Goal: Information Seeking & Learning: Find specific fact

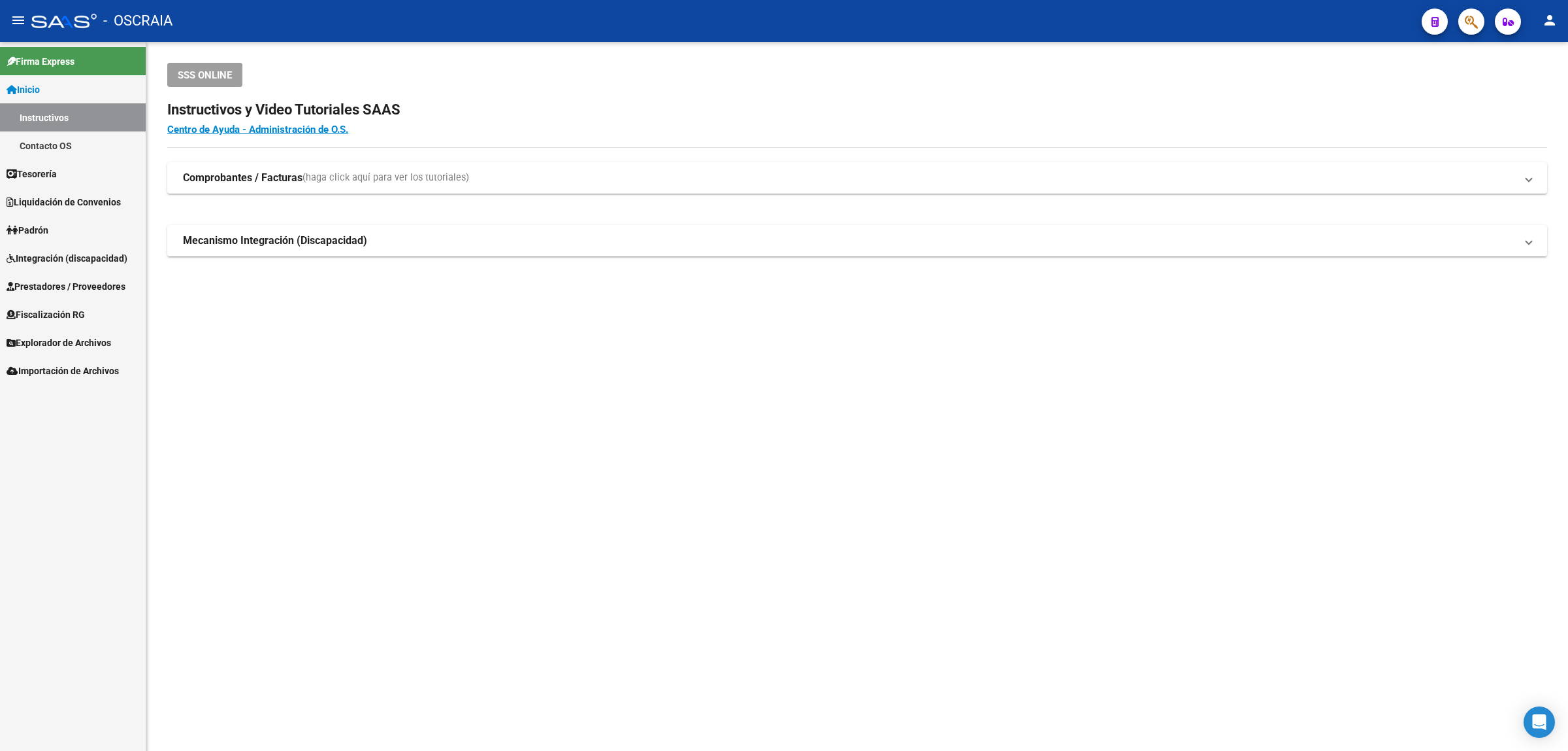
click at [941, 88] on app-root-component "SSS ONLINE Instructivos y Video Tutoriales SAAS Centro de Ayuda - Administració…" at bounding box center [857, 159] width 1380 height 193
click at [732, 129] on h4 "Centro de Ayuda - Administración de O.S." at bounding box center [857, 130] width 1380 height 15
click at [1555, 18] on mat-icon "person" at bounding box center [1549, 20] width 16 height 16
click at [1554, 14] on div at bounding box center [784, 376] width 1568 height 751
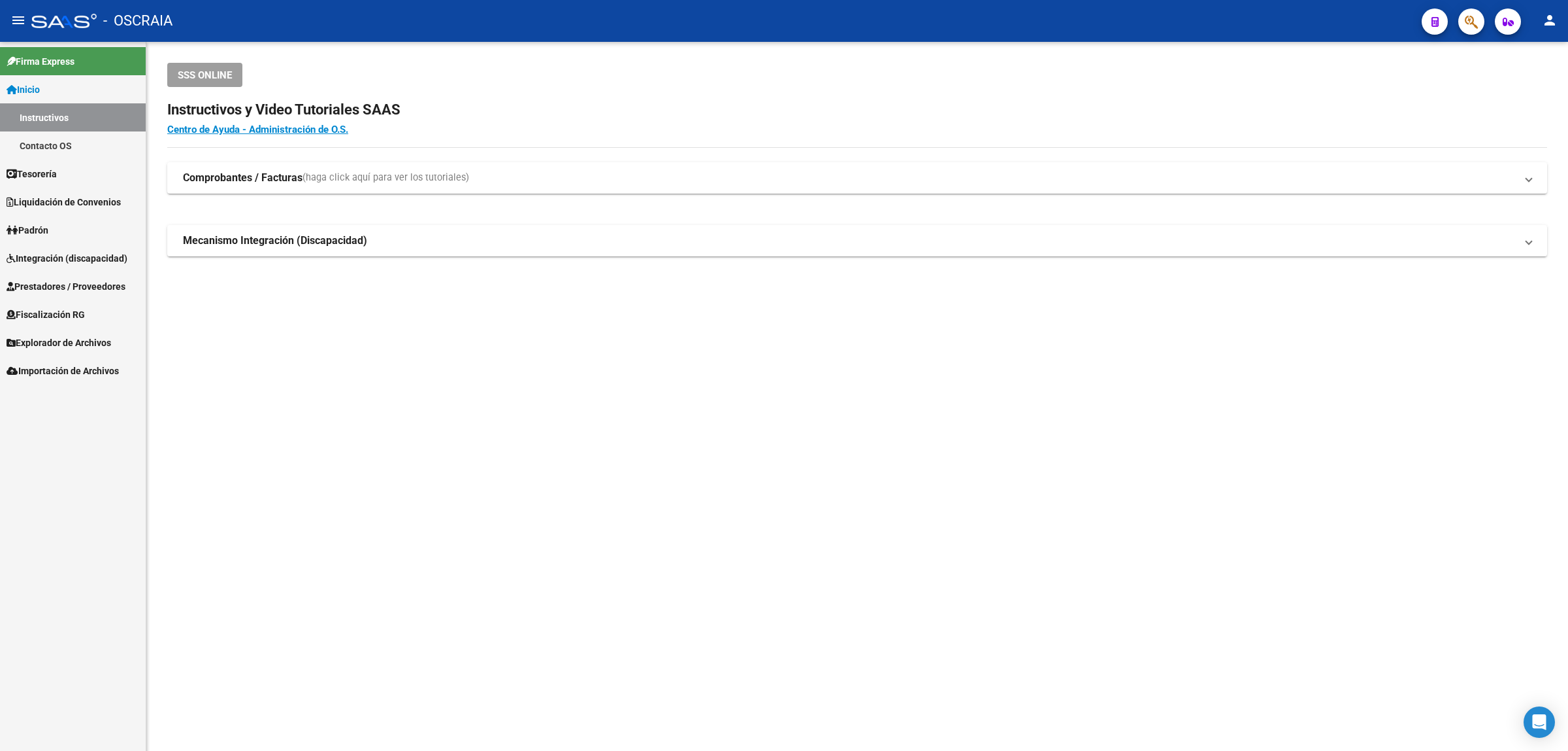
click at [1065, 144] on app-root-component "SSS ONLINE Instructivos y Video Tutoriales SAAS Centro de Ayuda - Administració…" at bounding box center [857, 159] width 1380 height 193
drag, startPoint x: 844, startPoint y: 109, endPoint x: 1265, endPoint y: 82, distance: 421.9
click at [1233, 82] on app-root-component "SSS ONLINE Instructivos y Video Tutoriales SAAS Centro de Ayuda - Administració…" at bounding box center [857, 159] width 1380 height 193
click at [1203, 301] on div "SSS ONLINE Instructivos y Video Tutoriales SAAS Centro de Ayuda - Administració…" at bounding box center [857, 180] width 1422 height 278
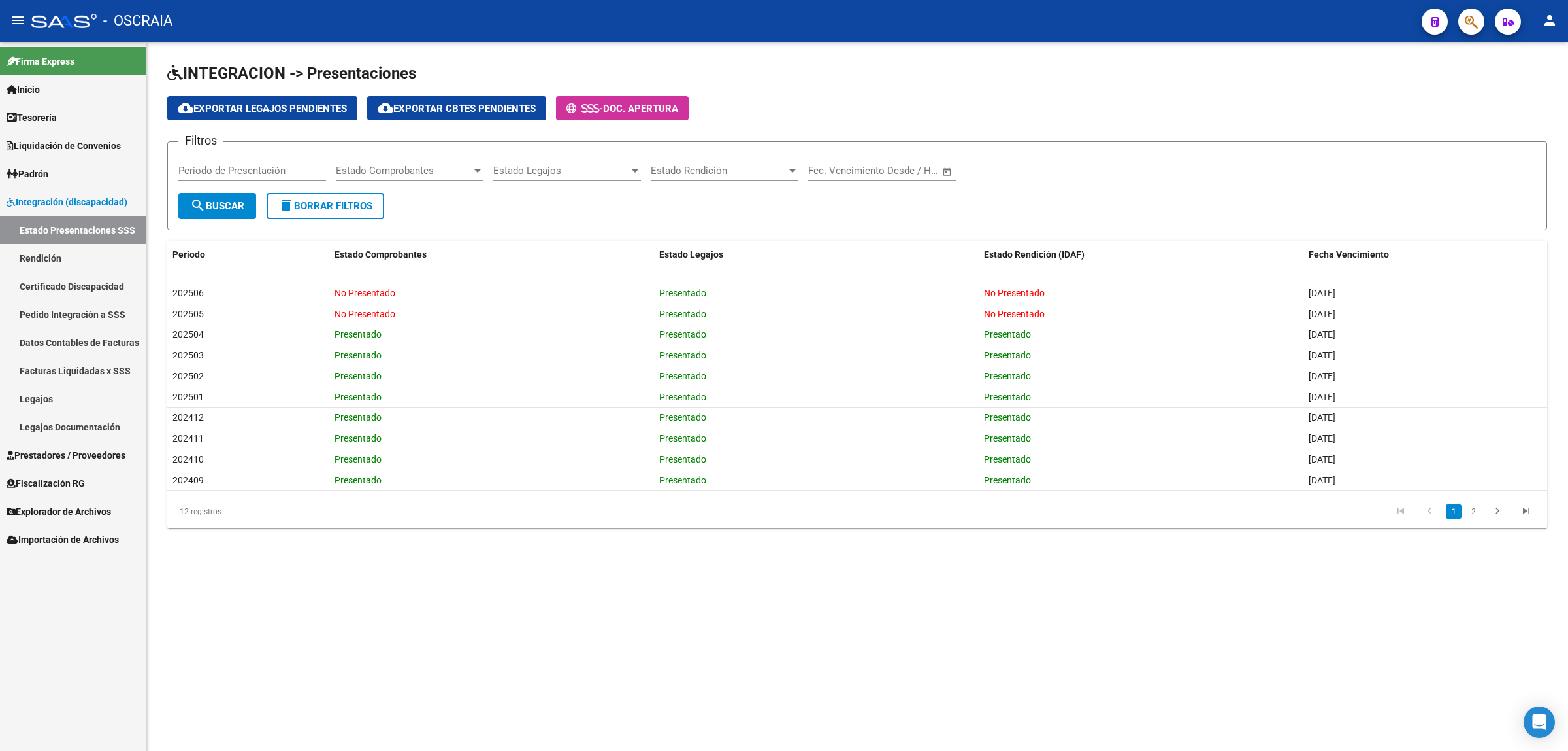
click at [872, 131] on app-list-header "INTEGRACION -> Presentaciones cloud_download Exportar Legajos Pendientes cloud_…" at bounding box center [857, 146] width 1380 height 167
click at [1470, 15] on icon "button" at bounding box center [1472, 22] width 13 height 15
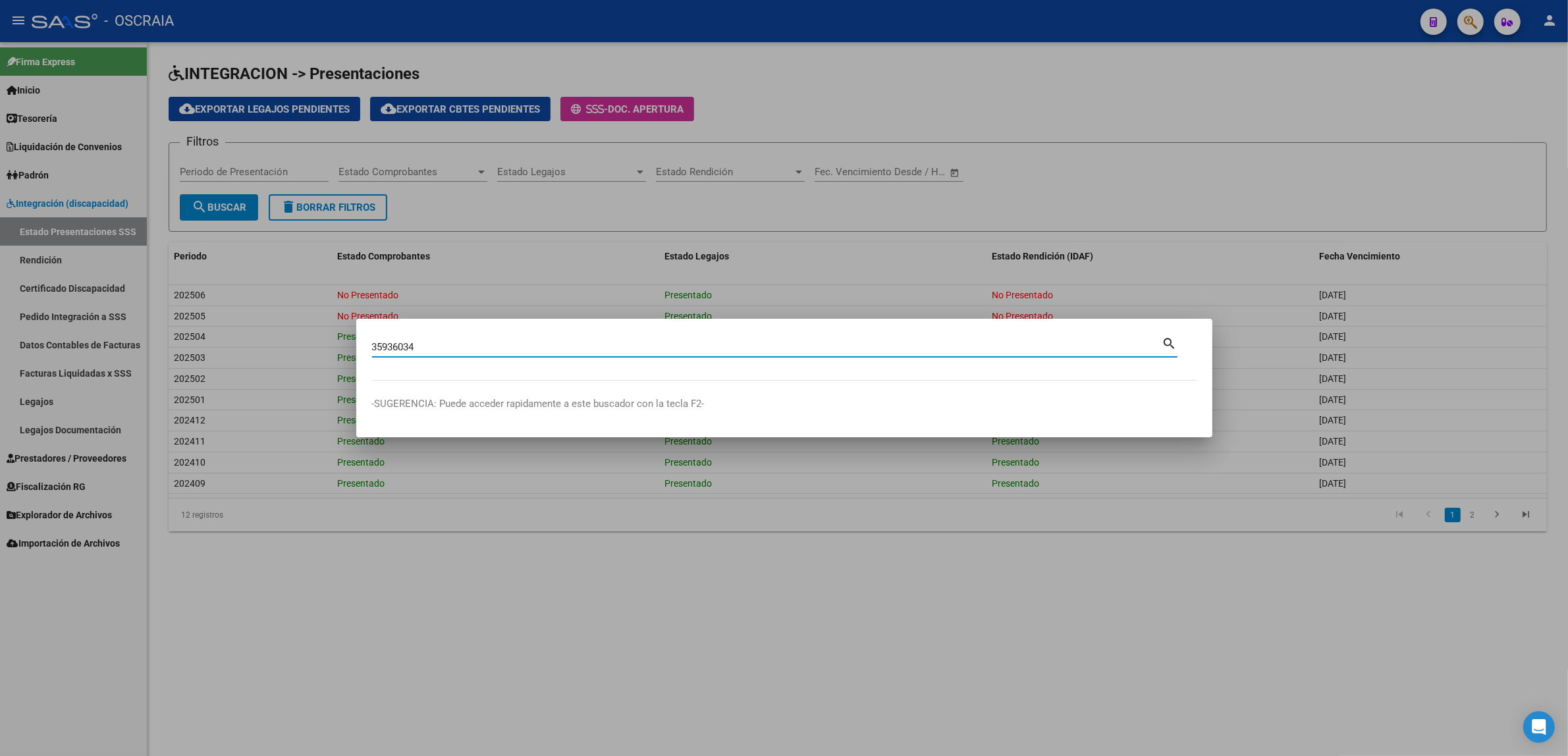
type input "35936034"
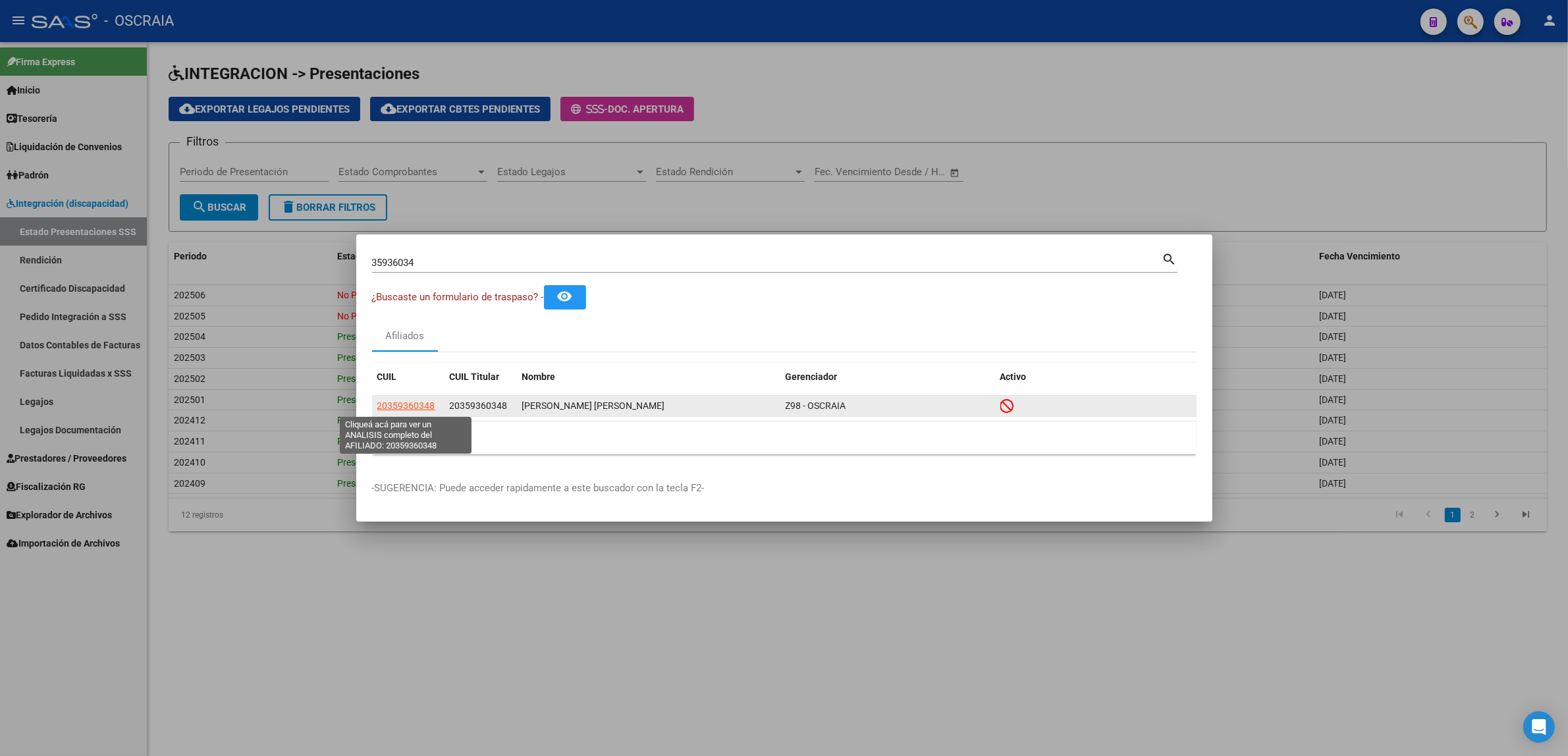
click at [432, 410] on span "20359360348" at bounding box center [406, 405] width 58 height 11
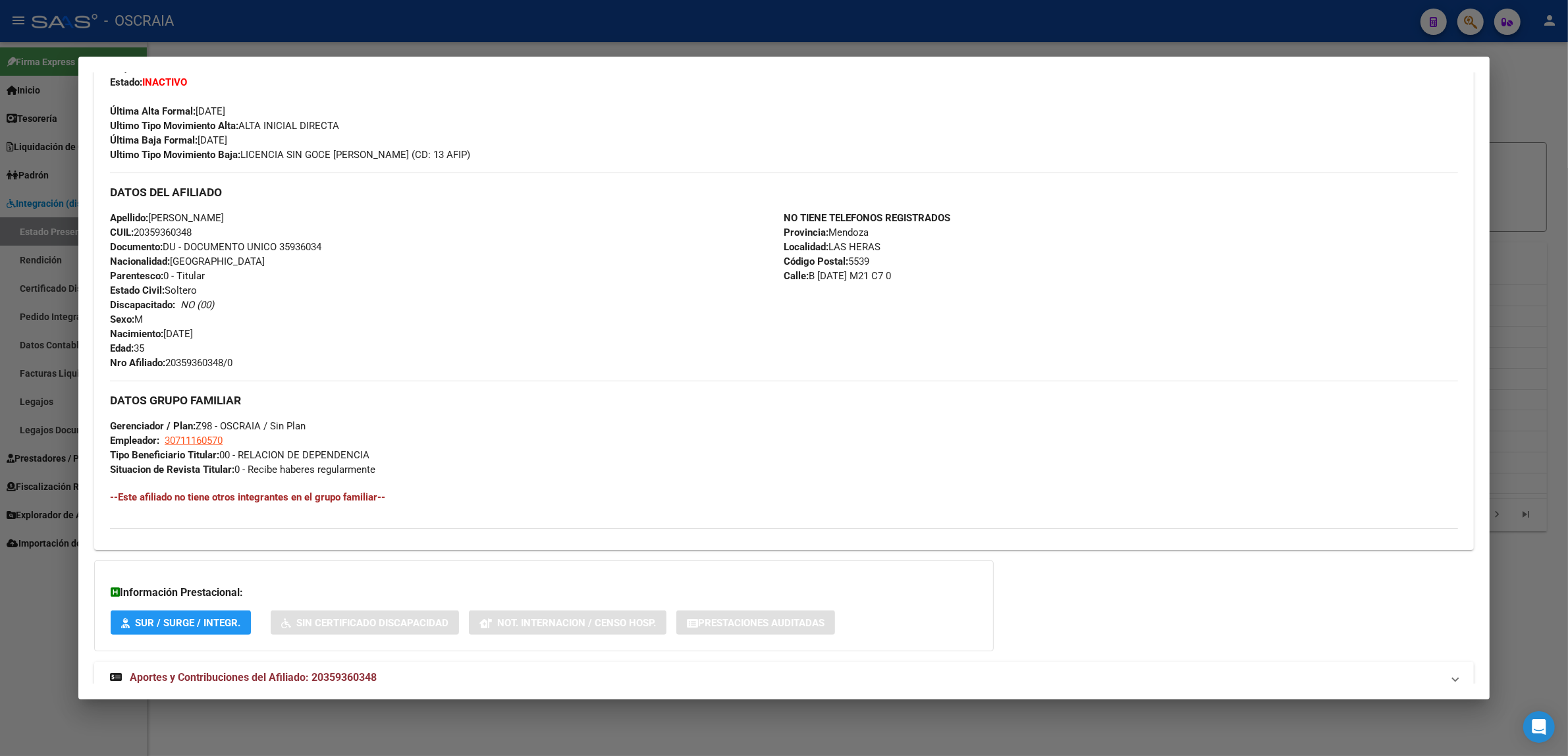
scroll to position [379, 0]
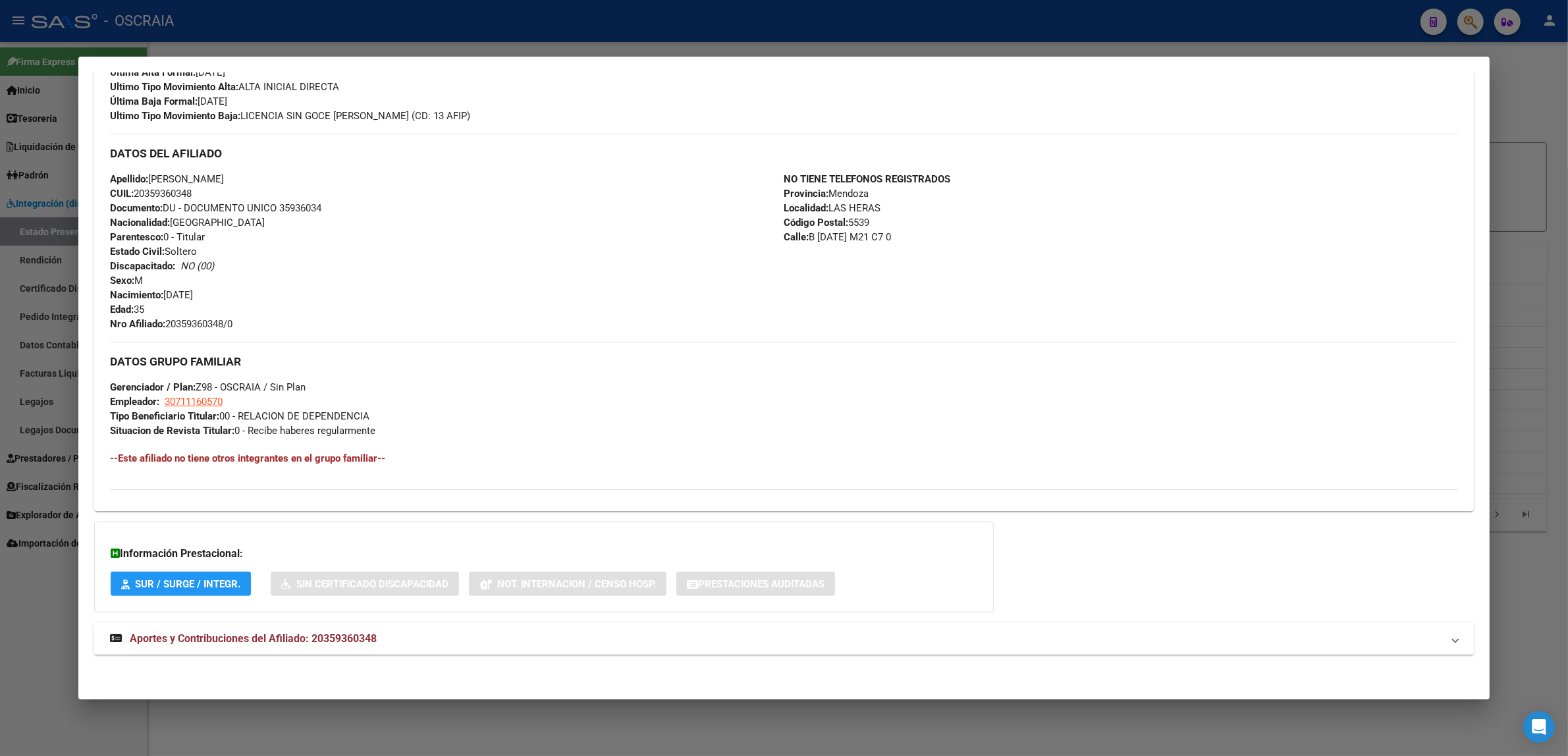
click at [230, 646] on strong "Aportes y Contribuciones del Afiliado: 20359360348" at bounding box center [243, 638] width 266 height 16
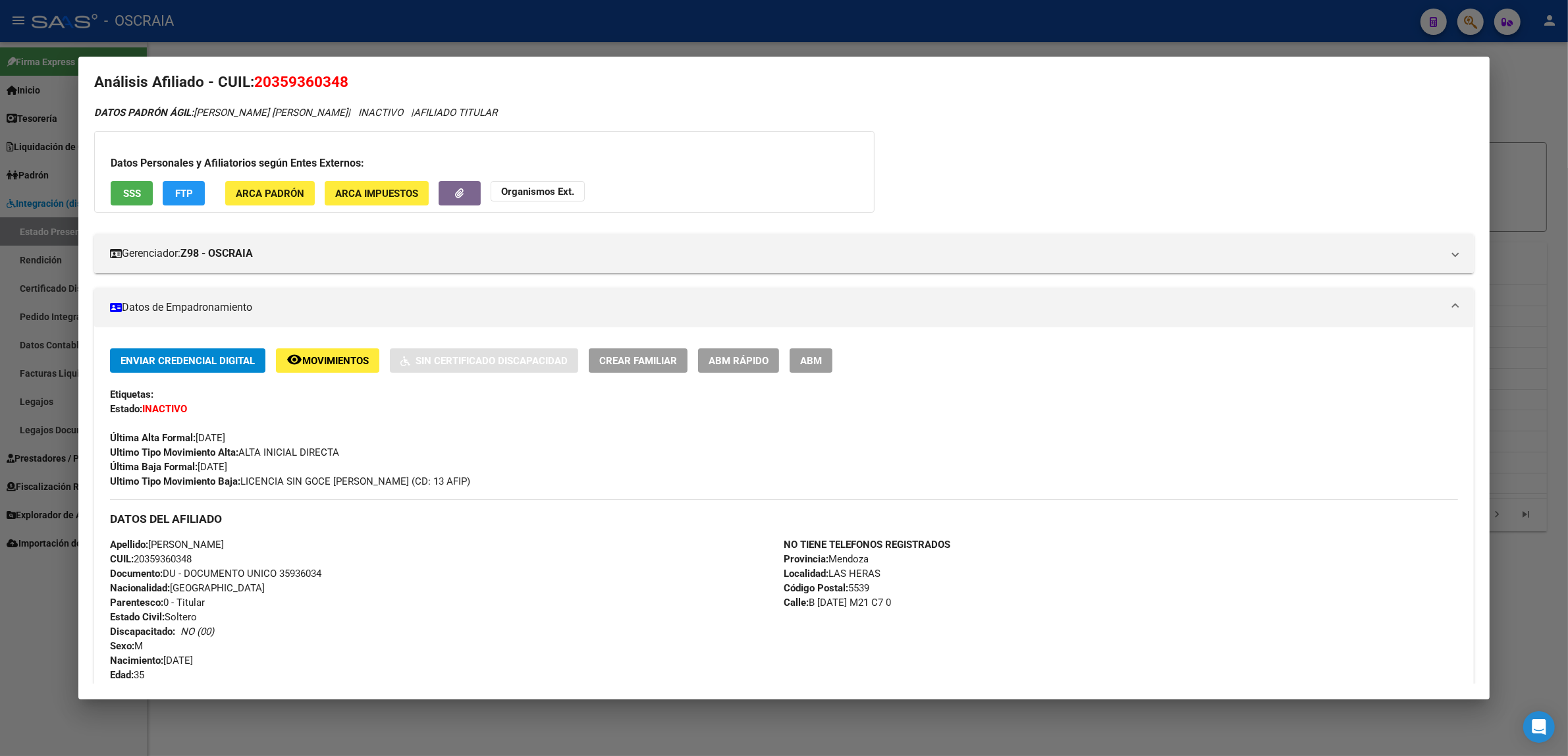
scroll to position [0, 0]
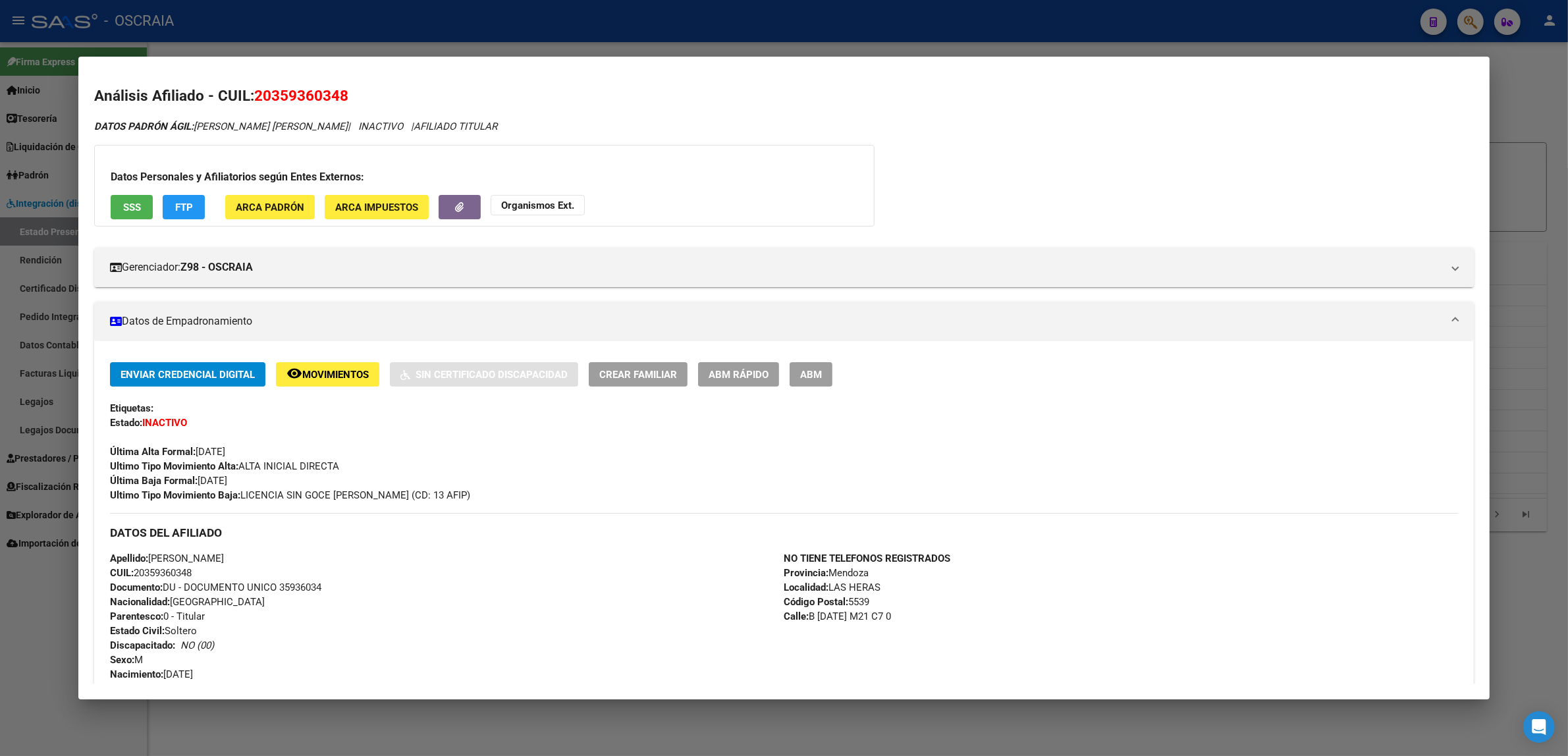
drag, startPoint x: 266, startPoint y: 103, endPoint x: 333, endPoint y: 105, distance: 67.0
click at [333, 105] on h2 "Análisis Afiliado - CUIL: 20359360348" at bounding box center [784, 95] width 1380 height 22
copy span "35936034"
click at [473, 90] on h2 "Análisis Afiliado - CUIL: 20359360348" at bounding box center [784, 95] width 1380 height 22
drag, startPoint x: 326, startPoint y: 125, endPoint x: 188, endPoint y: 130, distance: 138.1
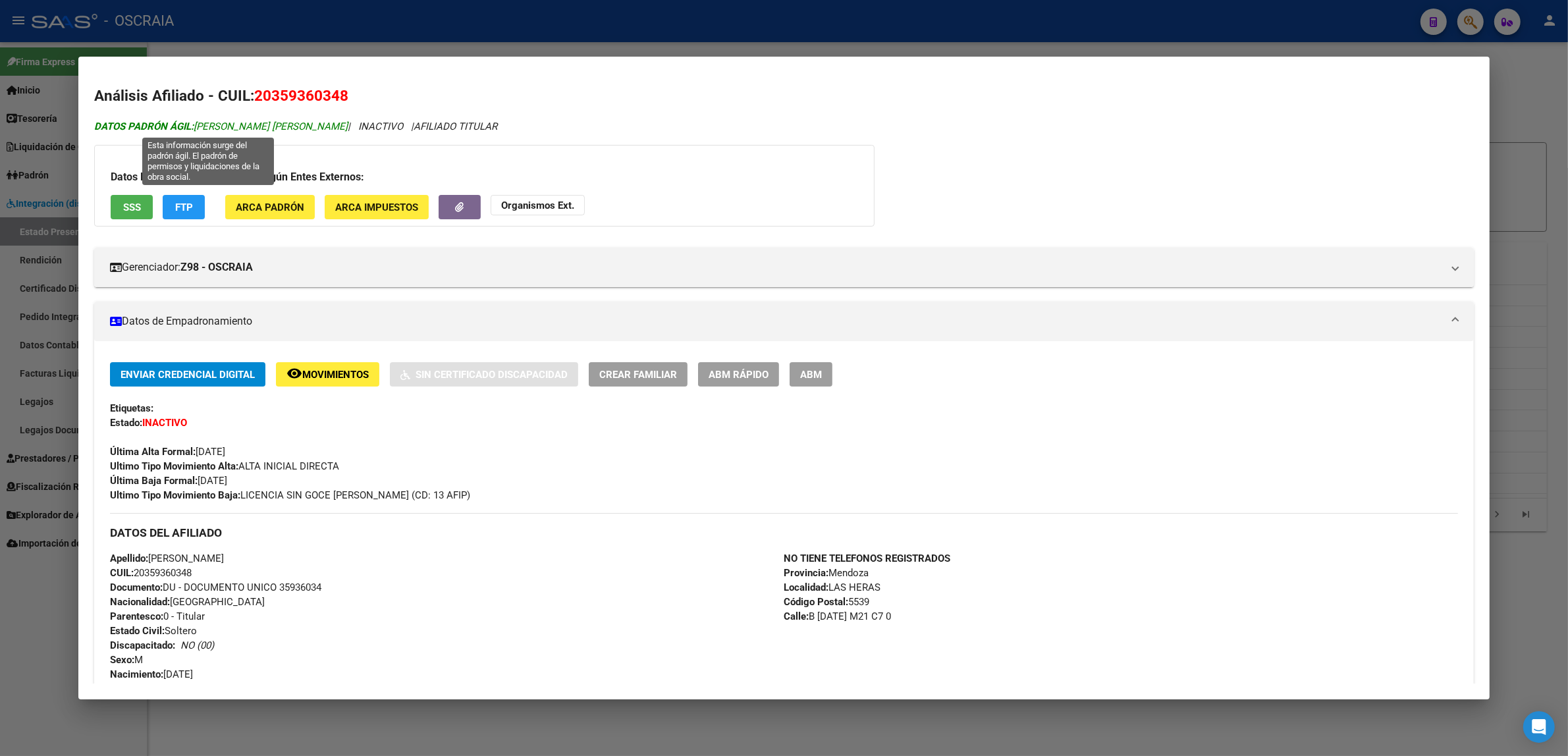
click at [188, 130] on span "DATOS PADRÓN ÁGIL: [PERSON_NAME] [PERSON_NAME]" at bounding box center [221, 127] width 253 height 12
copy span "[PERSON_NAME] [PERSON_NAME]"
click at [123, 215] on button "SSS" at bounding box center [132, 207] width 42 height 25
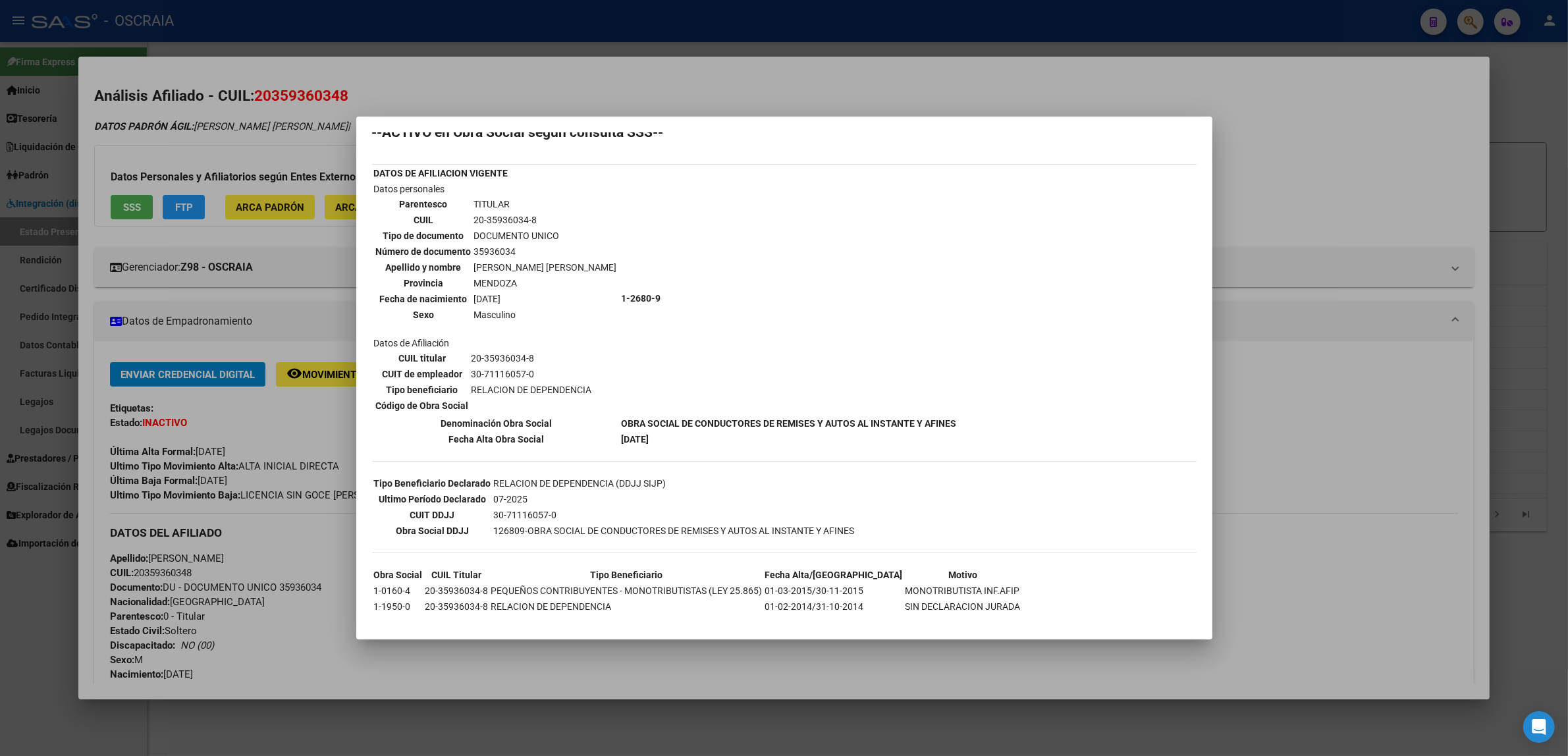
scroll to position [21, 0]
click at [1302, 302] on div at bounding box center [784, 378] width 1568 height 756
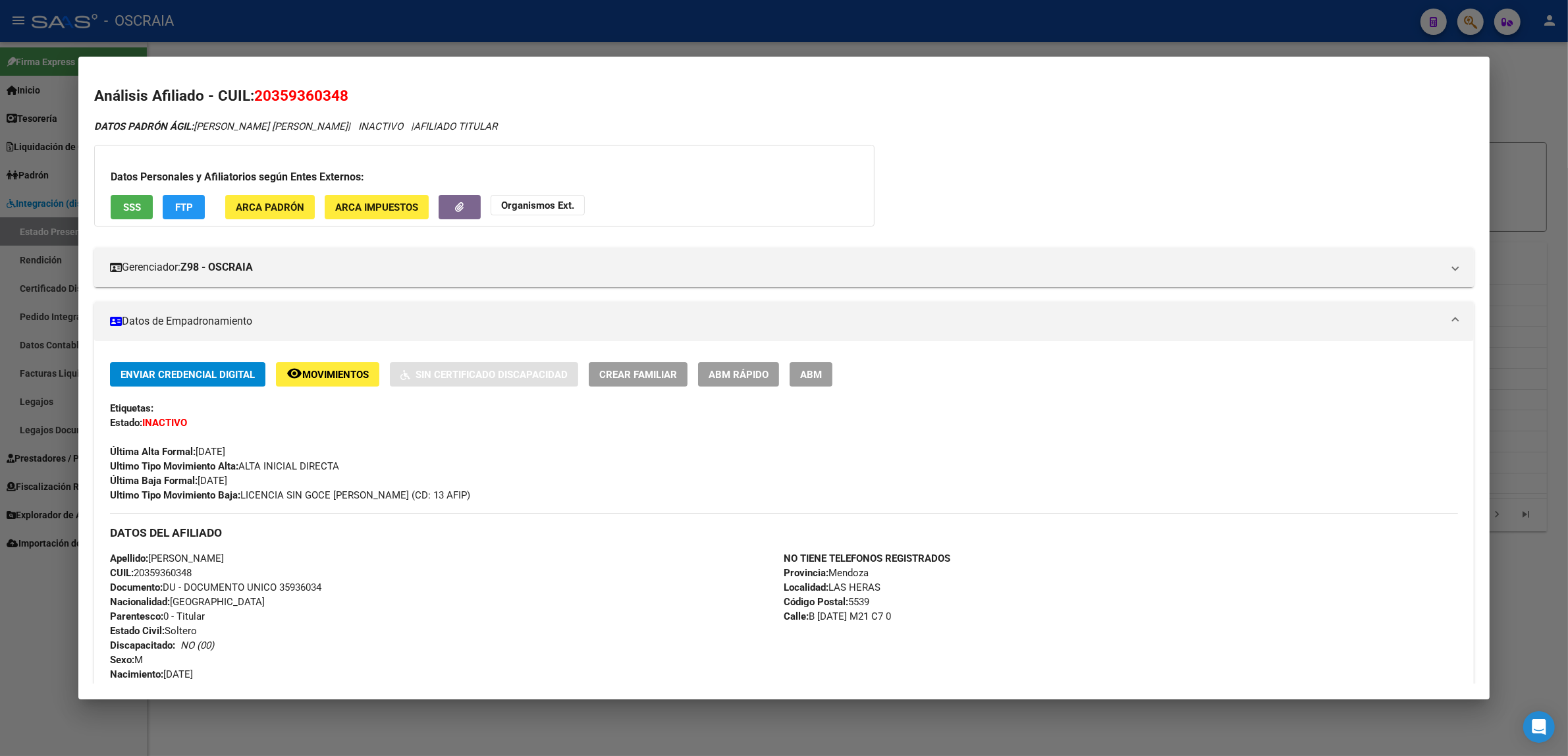
drag, startPoint x: 1523, startPoint y: 194, endPoint x: 1493, endPoint y: 76, distance: 121.8
click at [1523, 192] on div at bounding box center [784, 378] width 1568 height 756
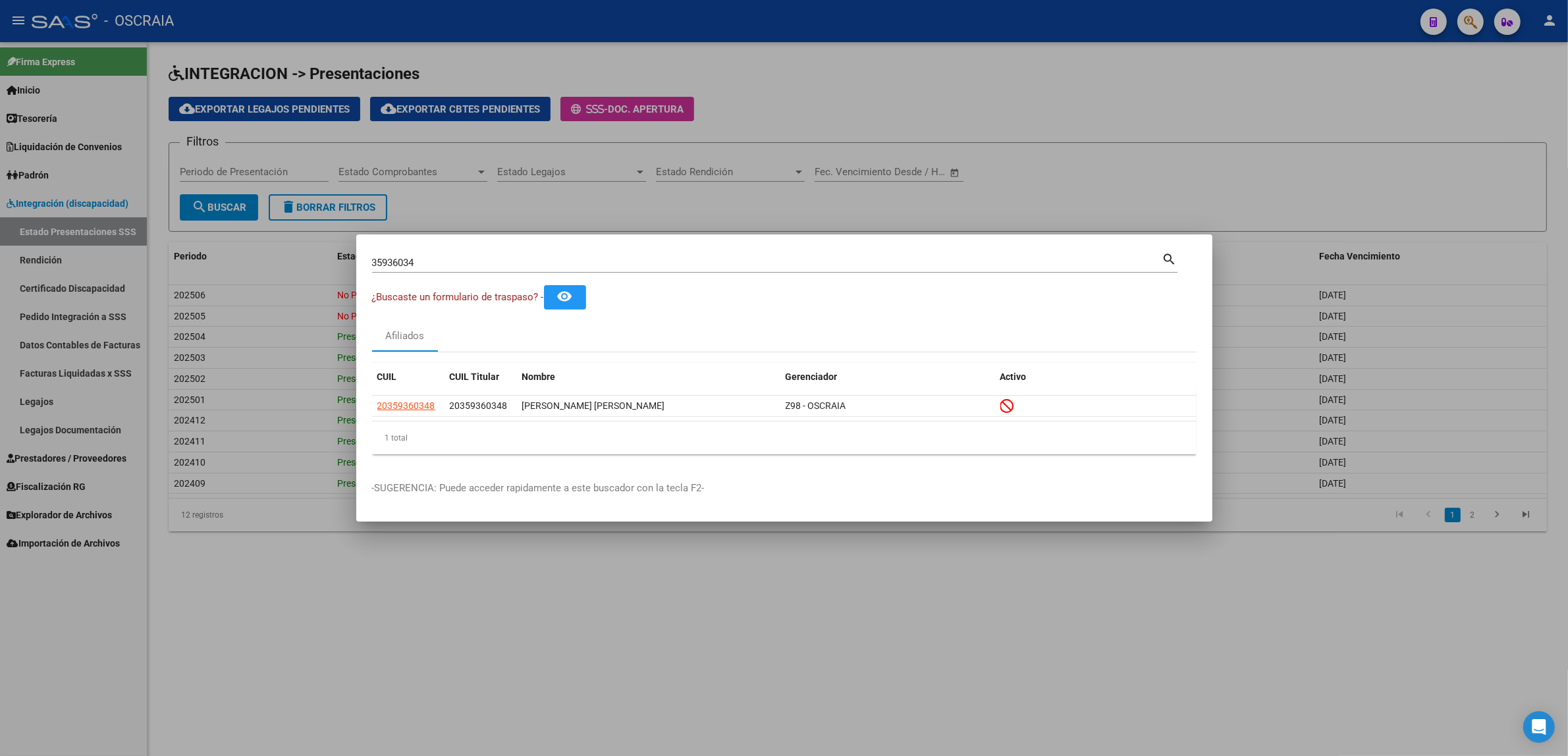
click at [1463, 20] on div at bounding box center [784, 378] width 1568 height 756
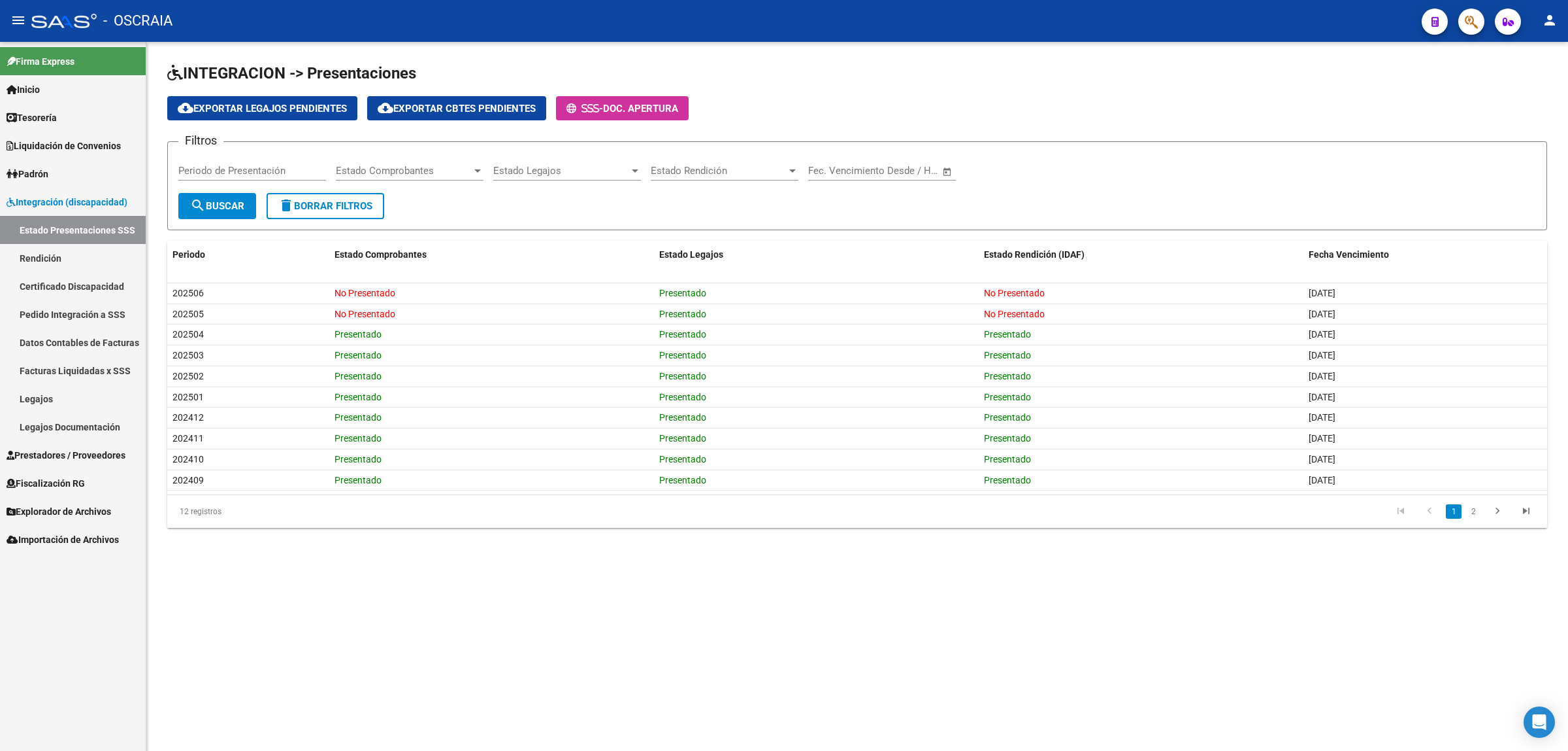
click at [1451, 20] on div at bounding box center [1466, 21] width 37 height 27
click at [1469, 20] on icon "button" at bounding box center [1472, 22] width 13 height 15
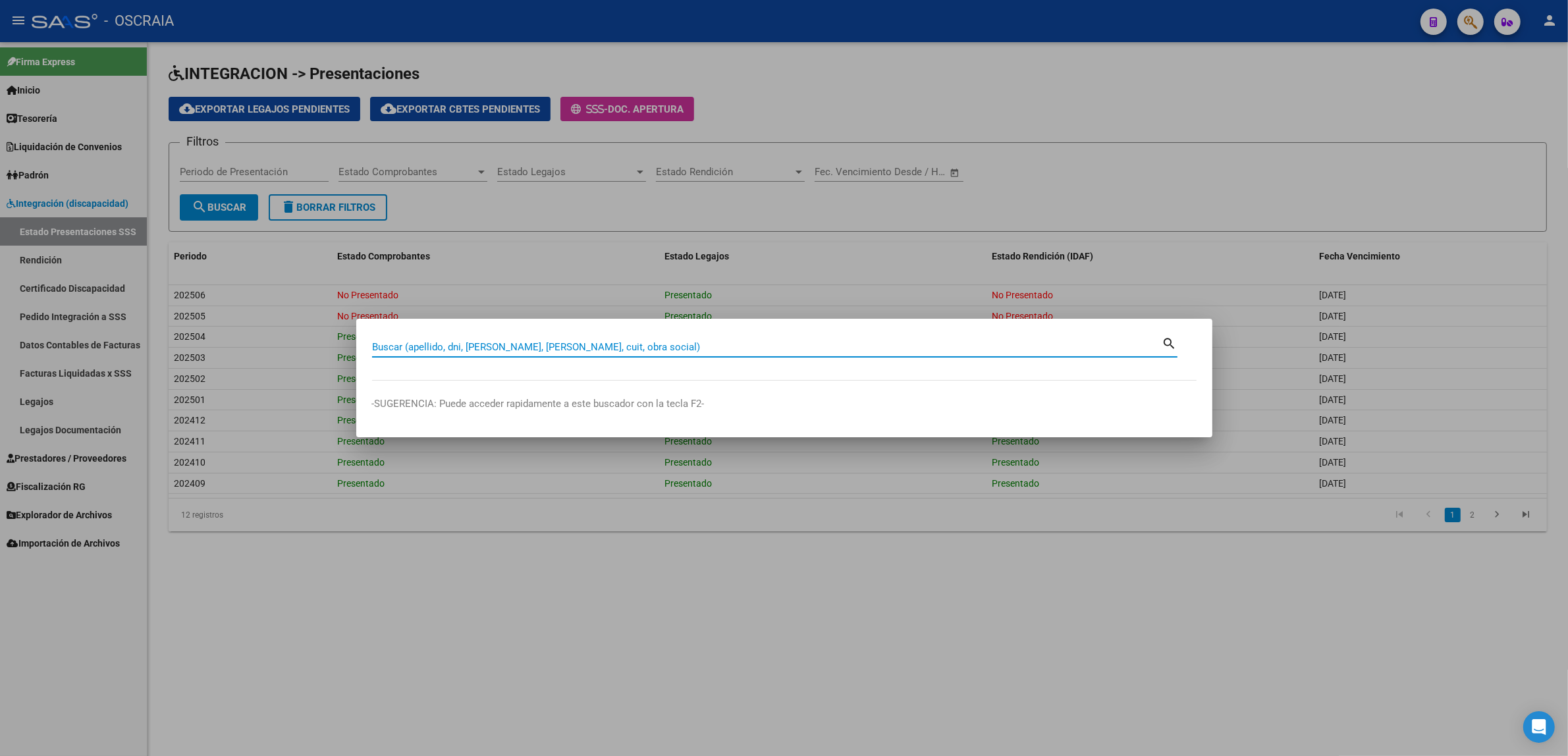
paste input "40858373"
type input "40858373"
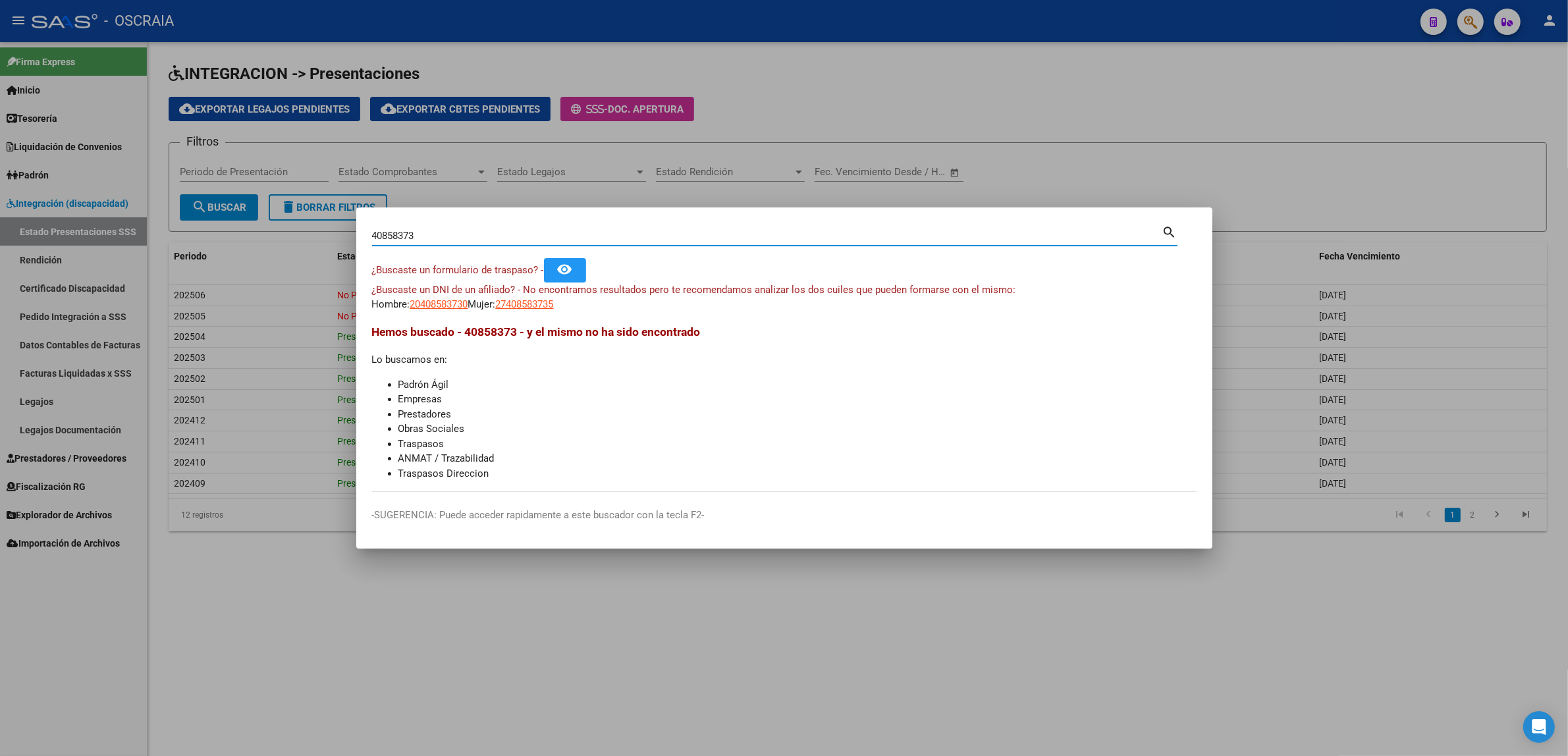
click at [394, 239] on input "40858373" at bounding box center [767, 236] width 790 height 12
click at [443, 236] on input "40858373" at bounding box center [767, 236] width 790 height 12
click at [450, 307] on span "20408583730" at bounding box center [439, 304] width 58 height 12
type textarea "20408583730"
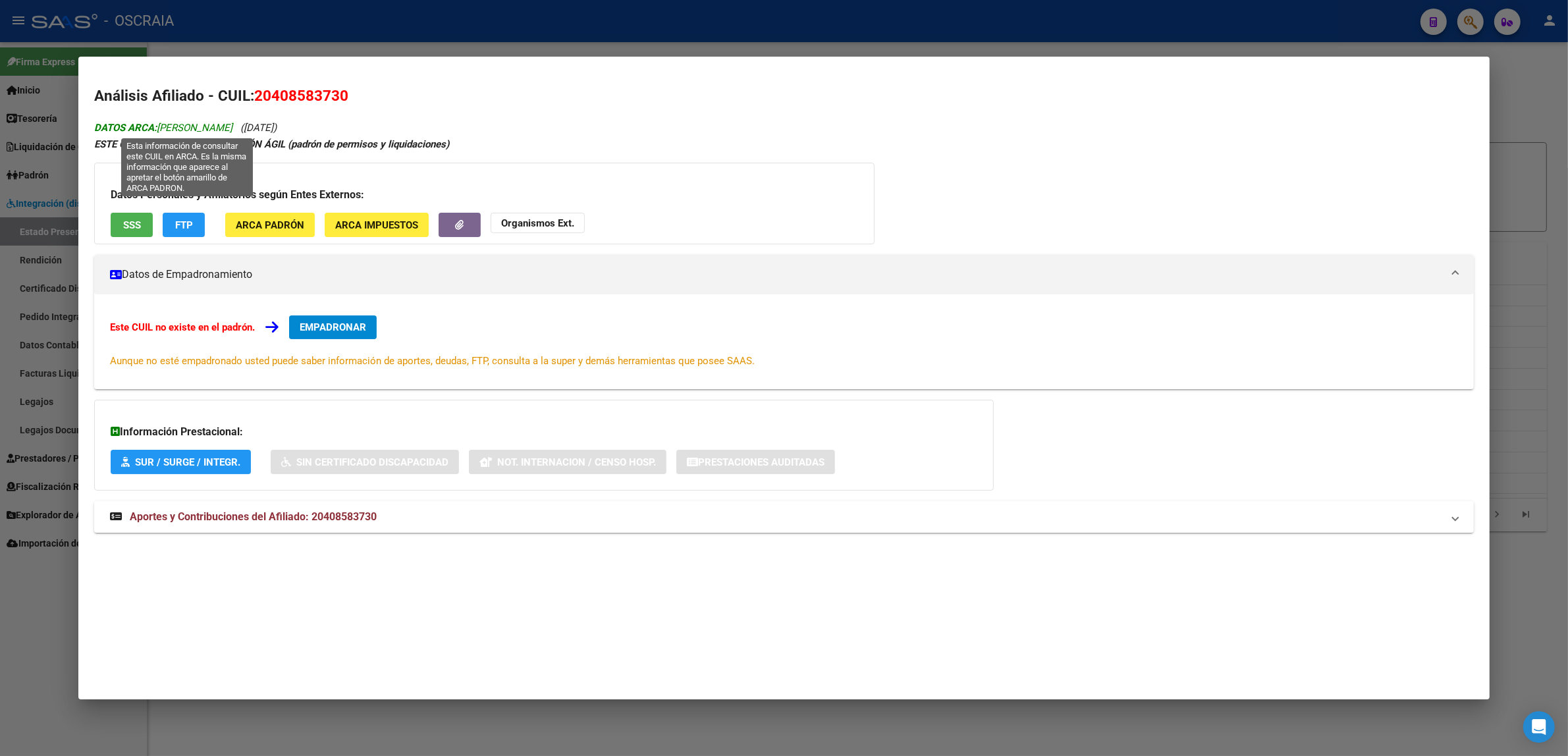
click at [233, 128] on span "DATOS ARCA: [PERSON_NAME]" at bounding box center [164, 127] width 138 height 12
click at [210, 514] on span "Aportes y Contribuciones del Afiliado: 20408583730" at bounding box center [253, 516] width 247 height 12
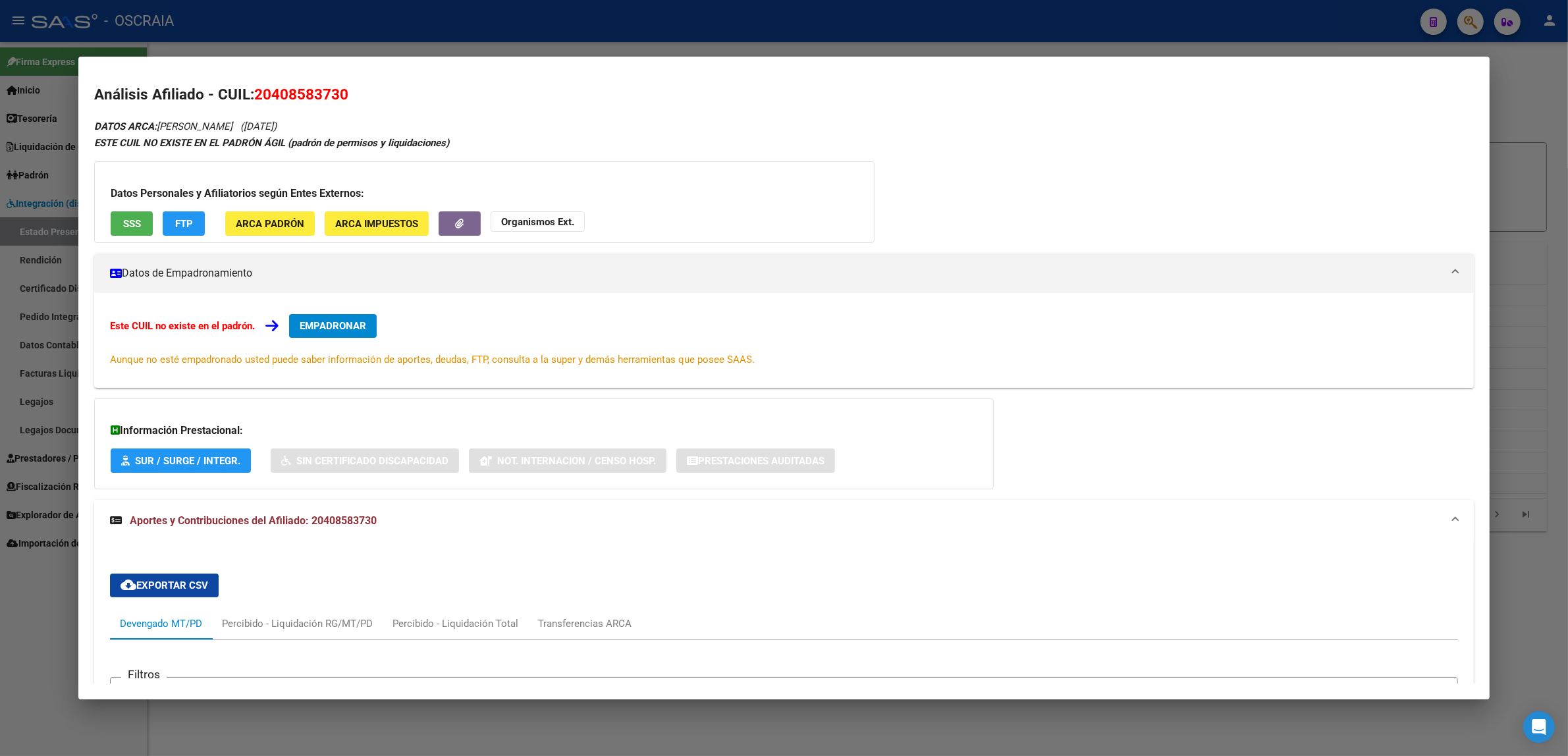
scroll to position [0, 0]
drag, startPoint x: 282, startPoint y: 128, endPoint x: 156, endPoint y: 119, distance: 126.3
click at [156, 119] on div "DATOS ARCA: [PERSON_NAME] ([DATE]) ESTE CUIL NO EXISTE EN EL PADRÓN ÁGIL (padró…" at bounding box center [784, 555] width 1380 height 873
copy span "[PERSON_NAME]"
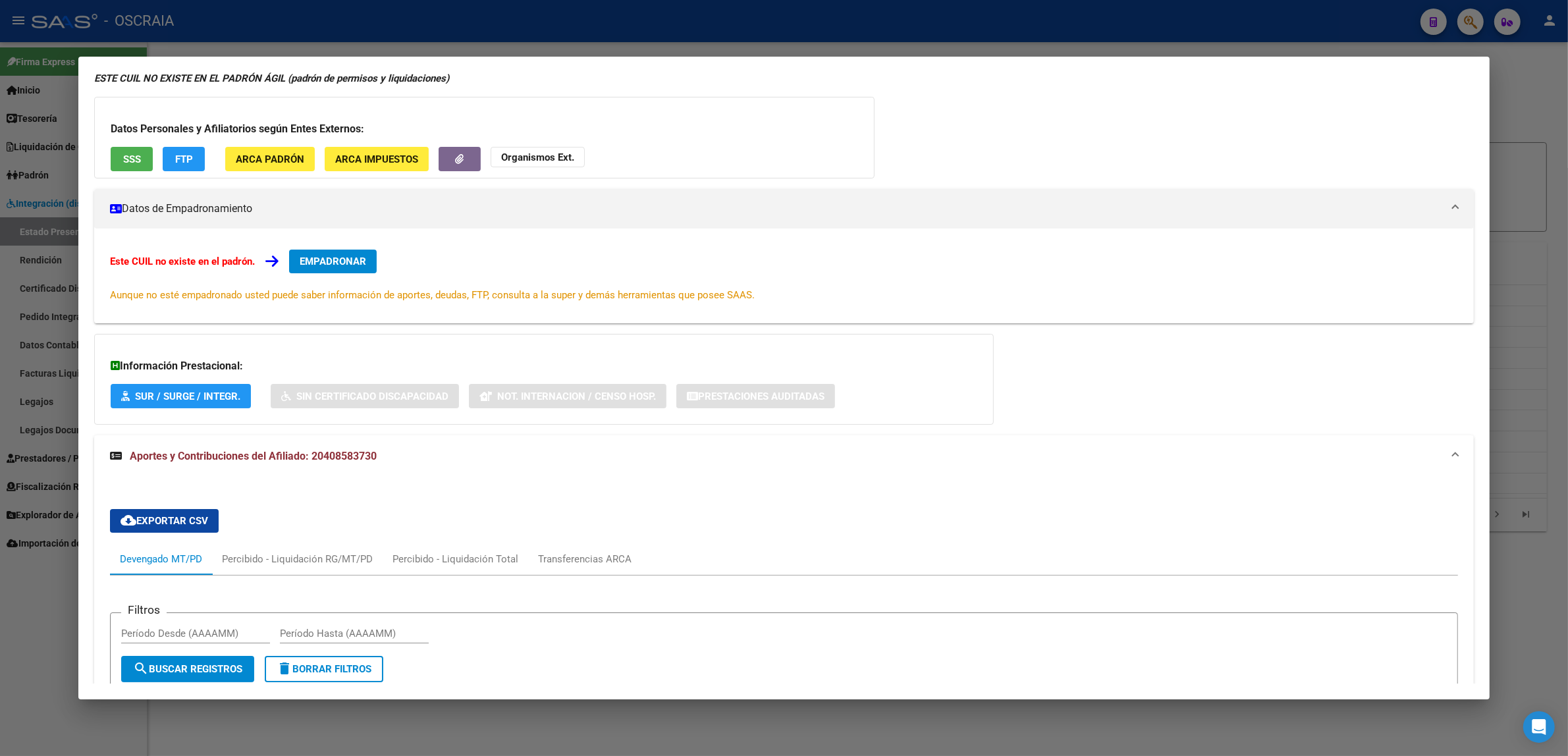
scroll to position [82, 0]
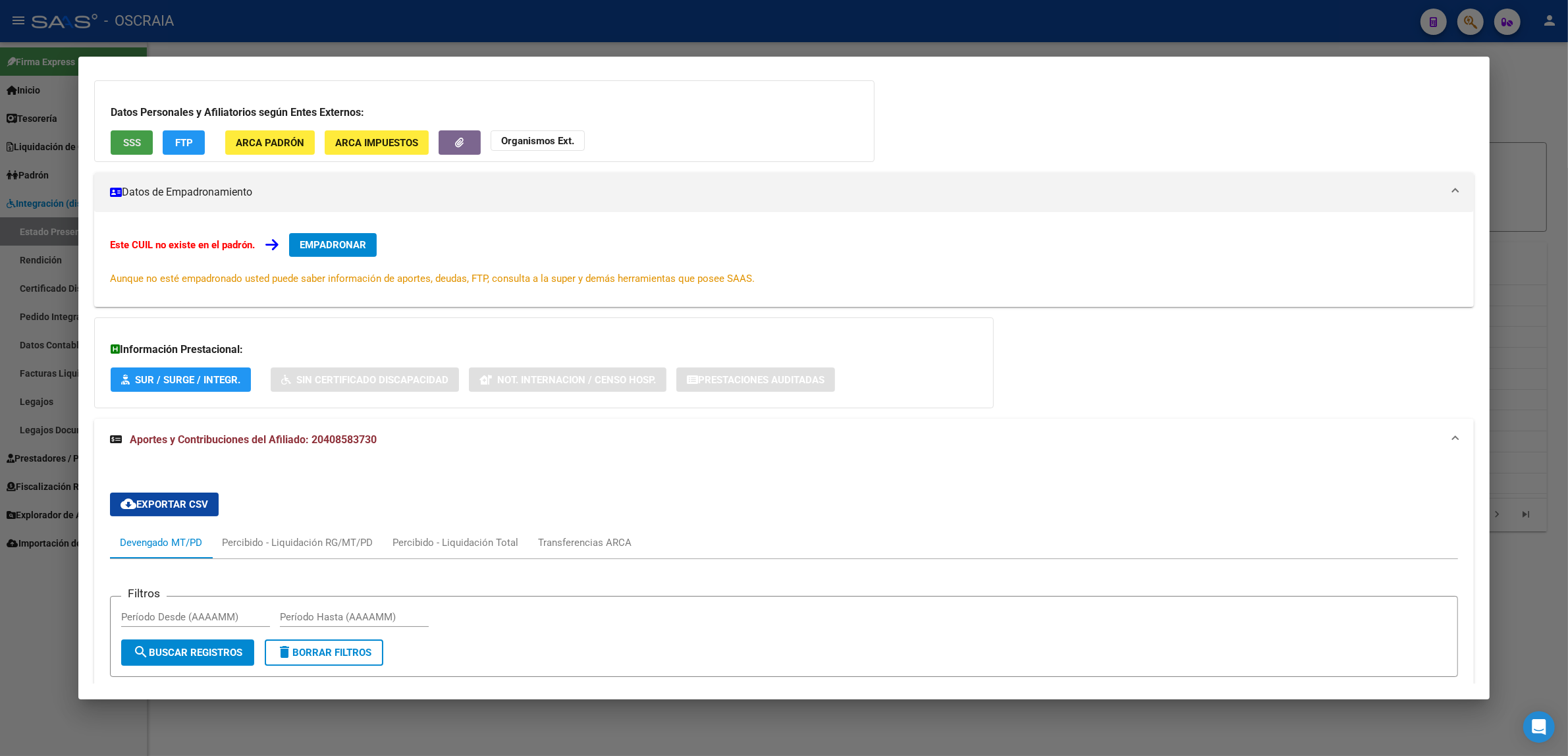
click at [128, 149] on button "SSS" at bounding box center [132, 143] width 42 height 25
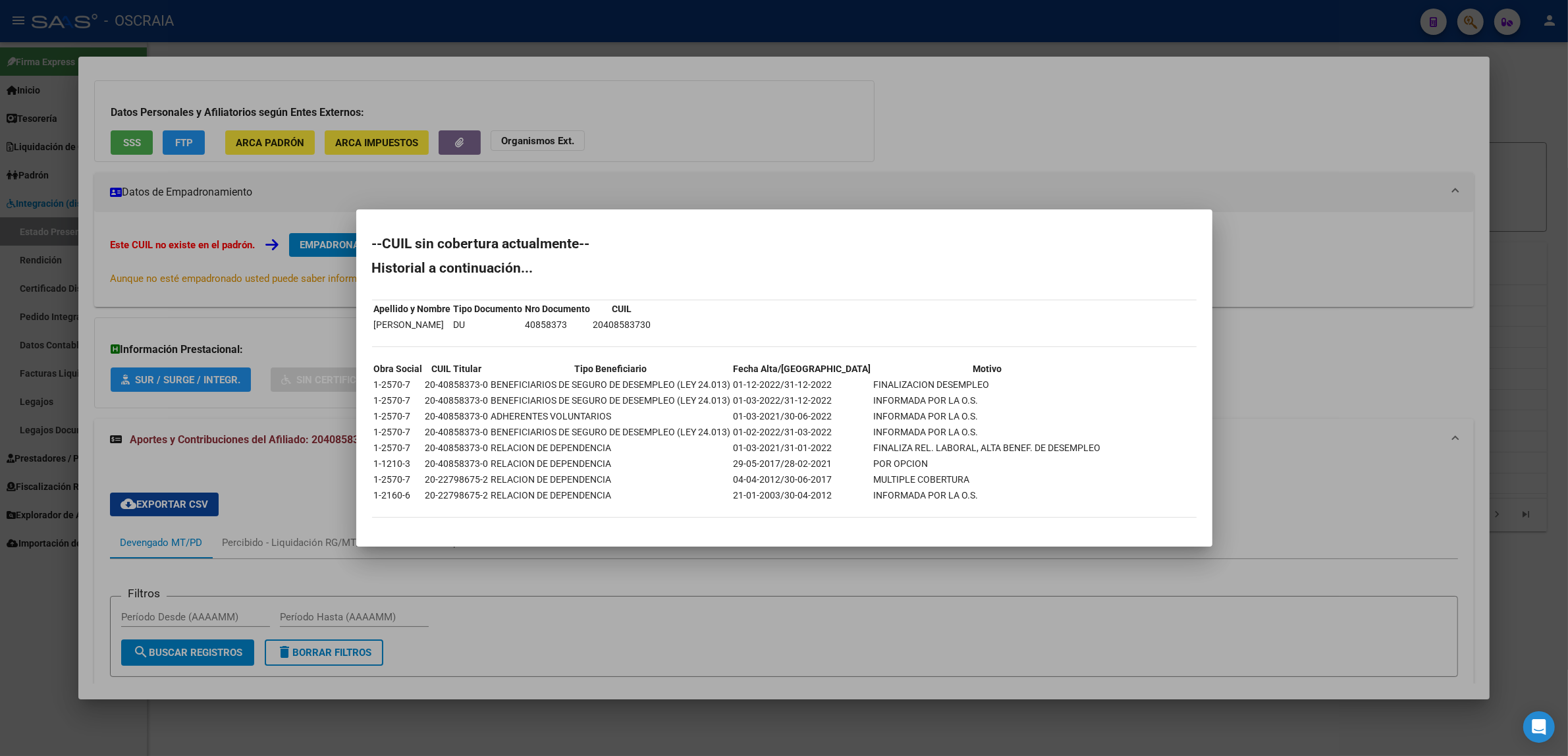
drag, startPoint x: 840, startPoint y: 389, endPoint x: 923, endPoint y: 389, distance: 83.0
click at [923, 389] on td "FINALIZACION DESEMPLEO" at bounding box center [988, 385] width 229 height 15
click at [925, 445] on td "FINALIZA REL. LABORAL, ALTA BENEF. DE DESEMPLEO" at bounding box center [988, 448] width 229 height 15
drag, startPoint x: 473, startPoint y: 396, endPoint x: 561, endPoint y: 396, distance: 88.0
click at [561, 396] on tr "1-2570-7 20-40858373-0 BENEFICIARIOS DE SEGURO DE DESEMPLEO (LEY 24.013) 01-03-…" at bounding box center [738, 400] width 728 height 15
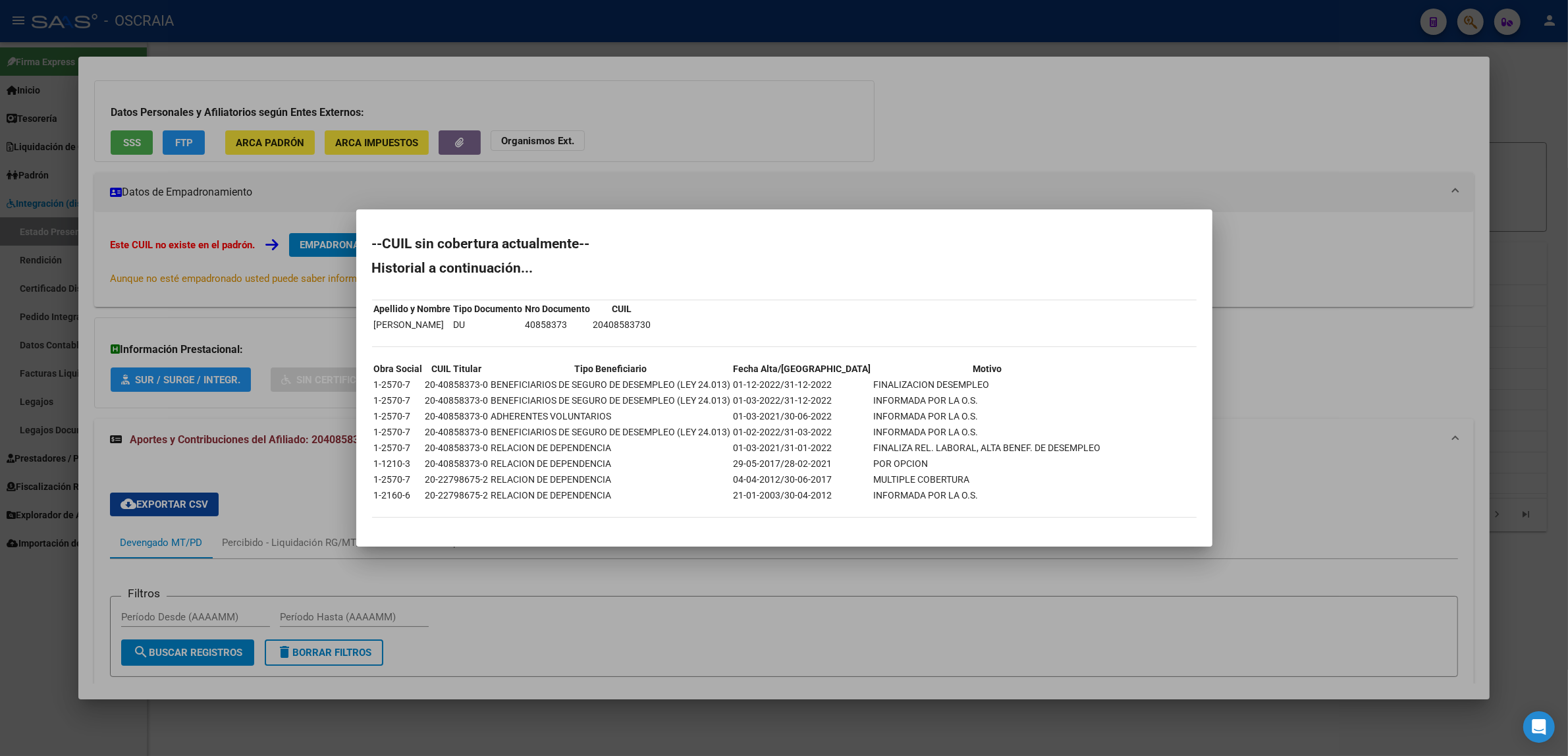
click at [636, 416] on td "ADHERENTES VOLUNTARIOS" at bounding box center [611, 416] width 241 height 15
drag, startPoint x: 945, startPoint y: 445, endPoint x: 966, endPoint y: 446, distance: 21.0
click at [966, 446] on td "FINALIZA REL. LABORAL, ALTA BENEF. DE DESEMPLEO" at bounding box center [988, 448] width 229 height 15
drag, startPoint x: 1029, startPoint y: 482, endPoint x: 1041, endPoint y: 475, distance: 13.9
click at [1032, 482] on td "MULTIPLE COBERTURA" at bounding box center [988, 479] width 229 height 15
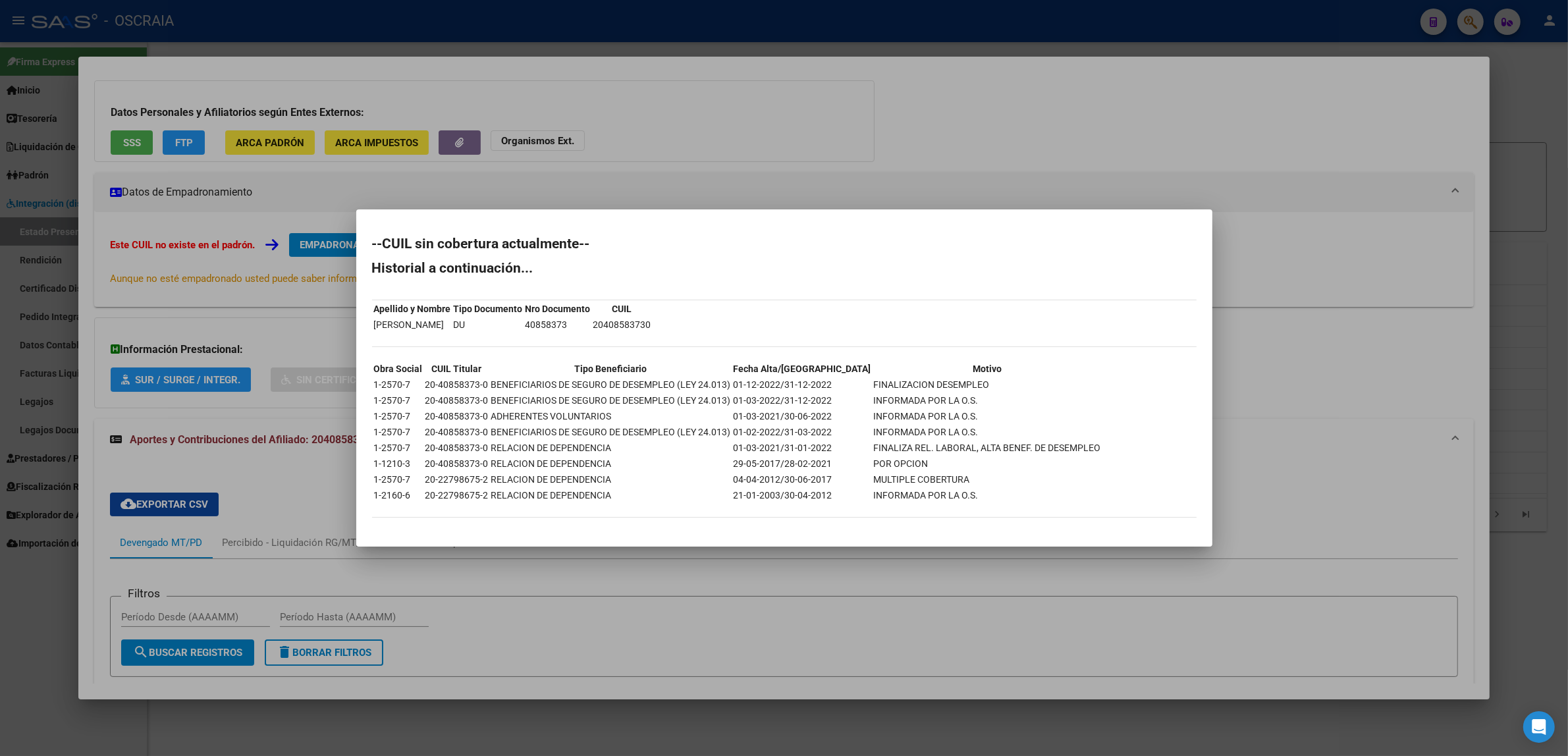
click at [807, 130] on div at bounding box center [784, 378] width 1568 height 756
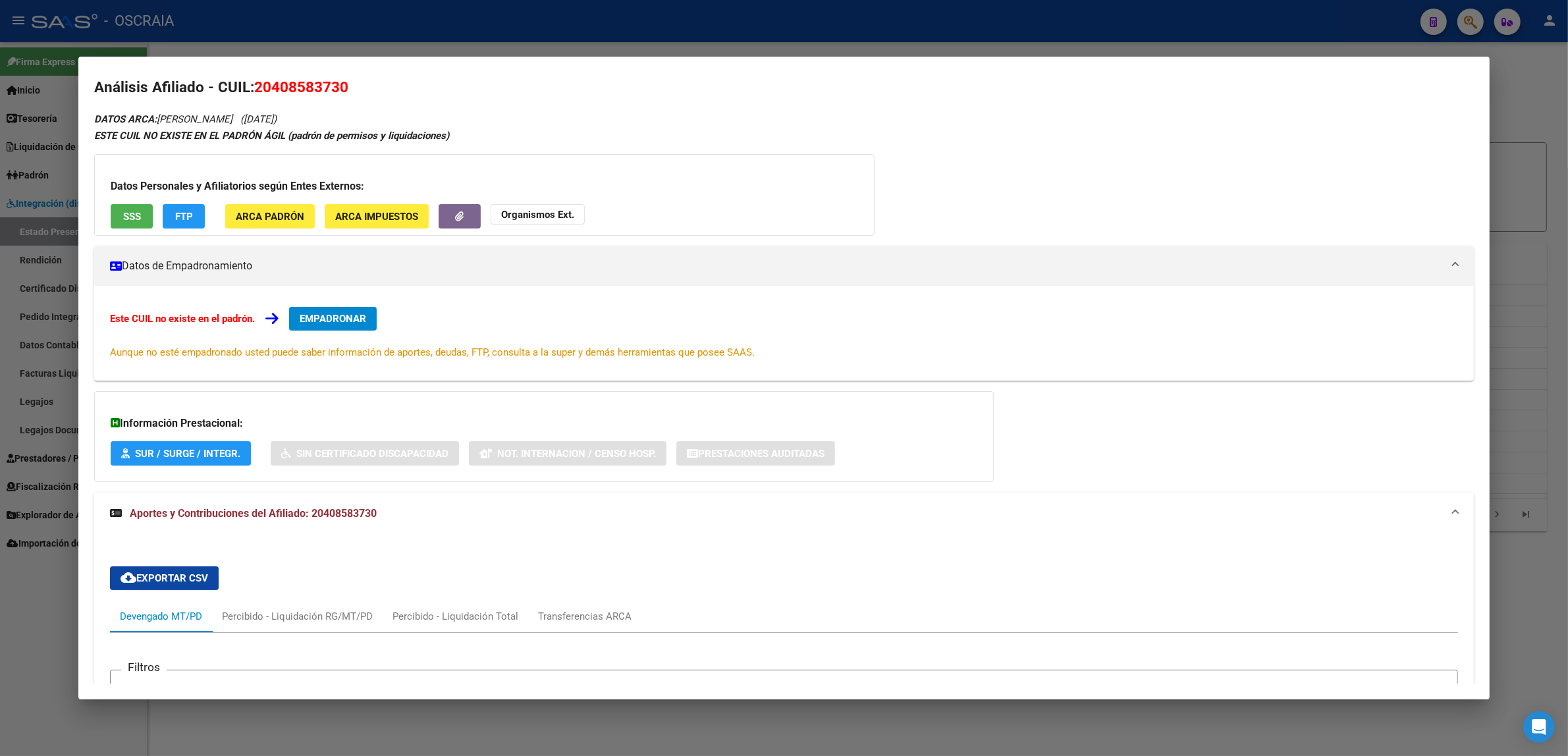
scroll to position [0, 0]
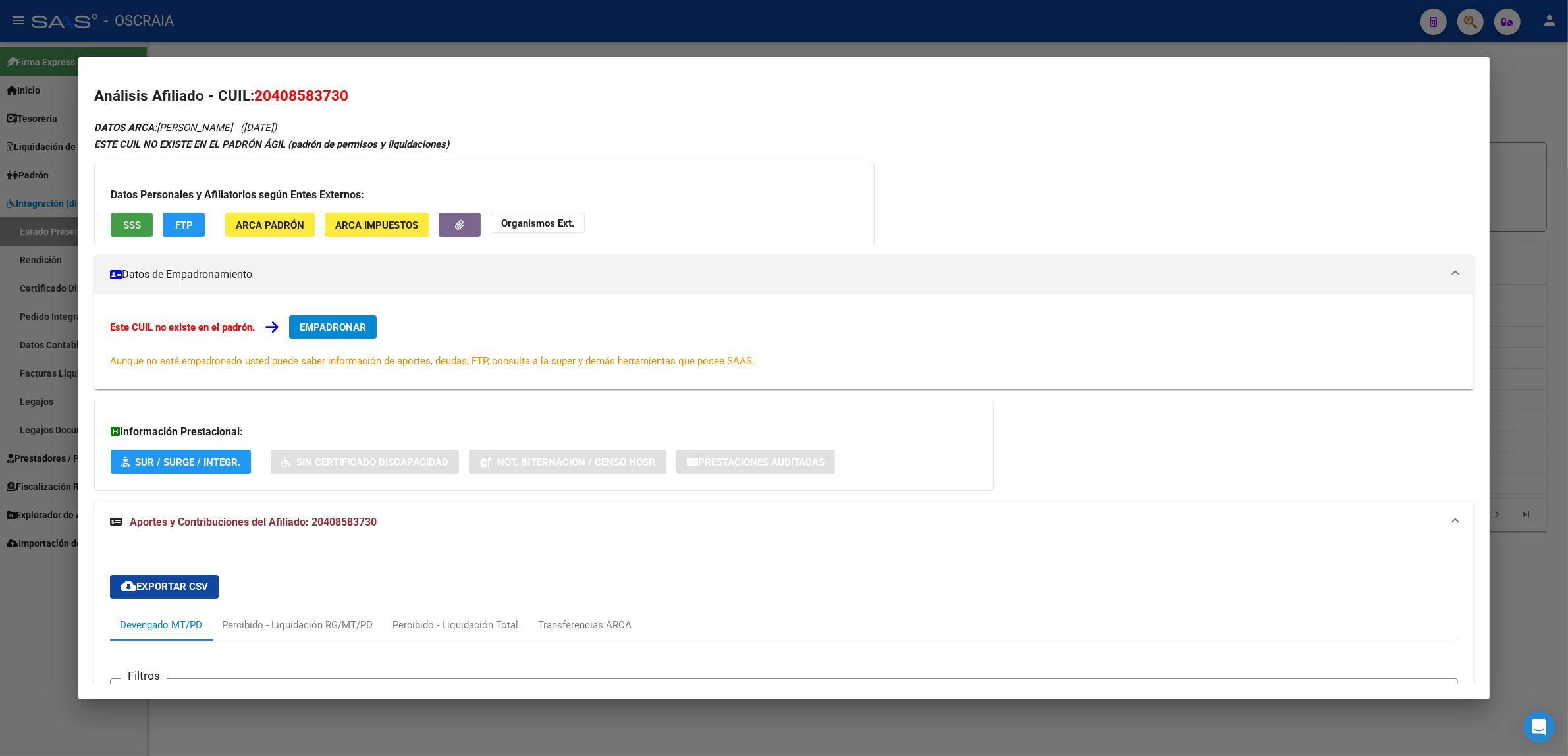
click at [118, 230] on button "SSS" at bounding box center [132, 225] width 42 height 25
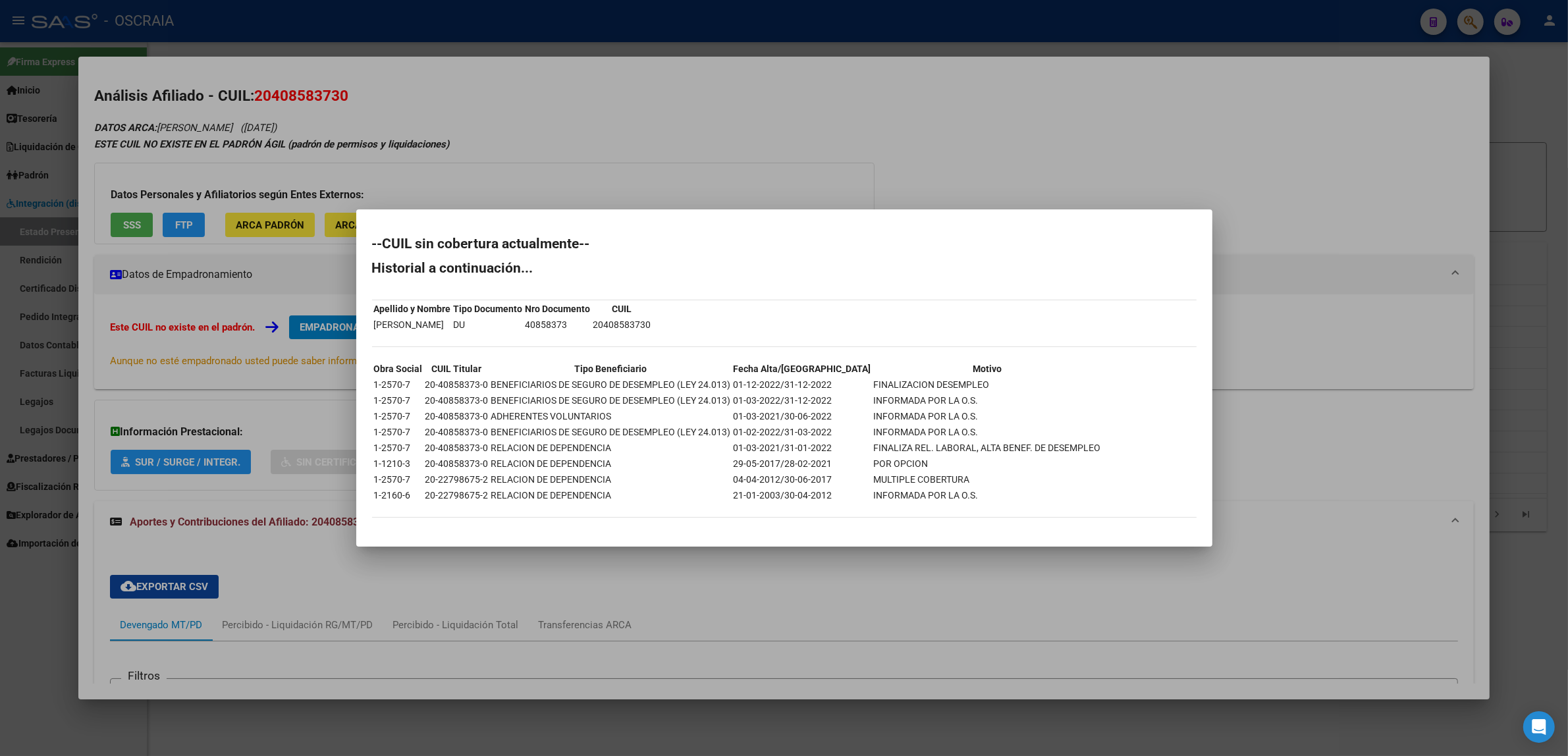
click at [736, 166] on div at bounding box center [784, 378] width 1568 height 756
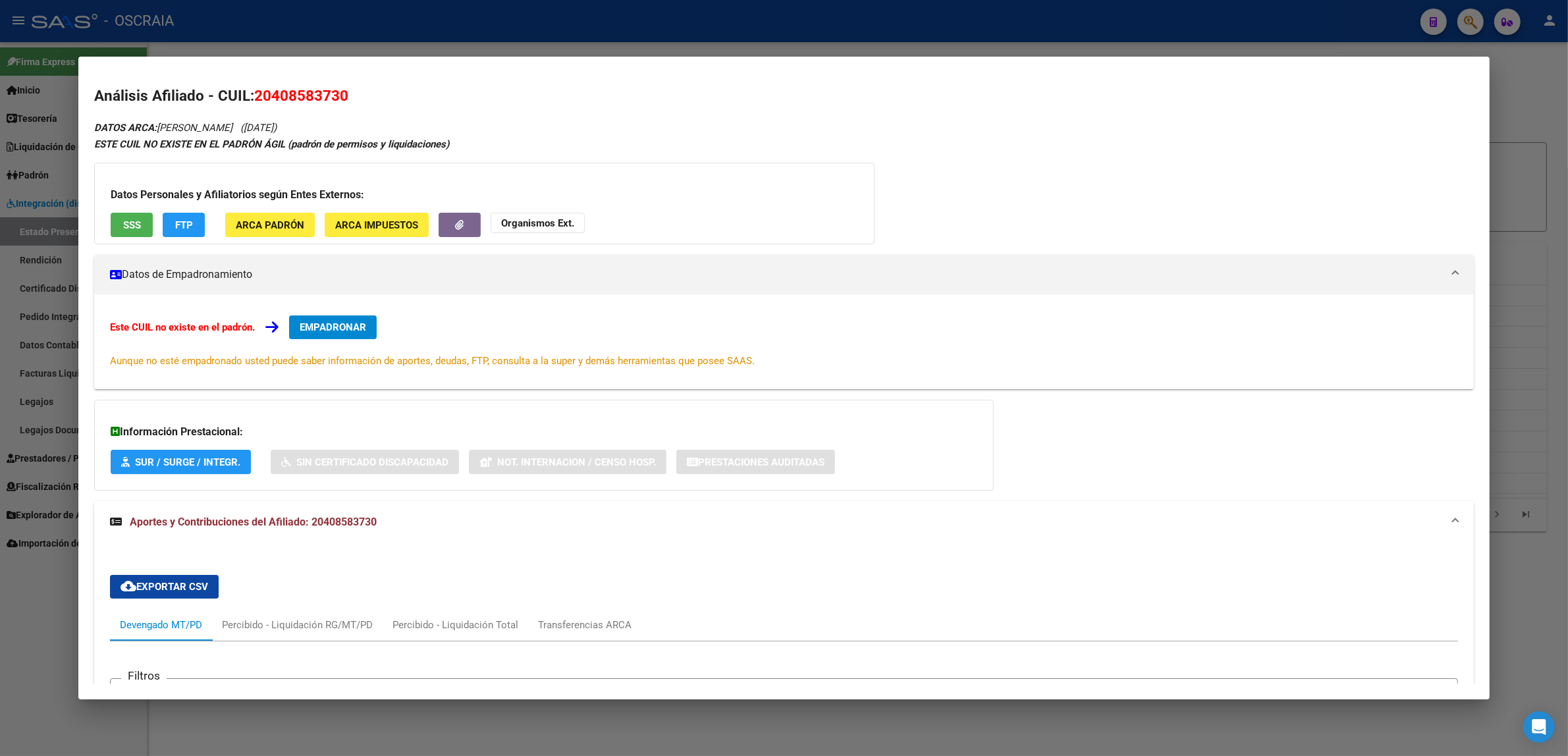
click at [403, 50] on div at bounding box center [784, 378] width 1568 height 756
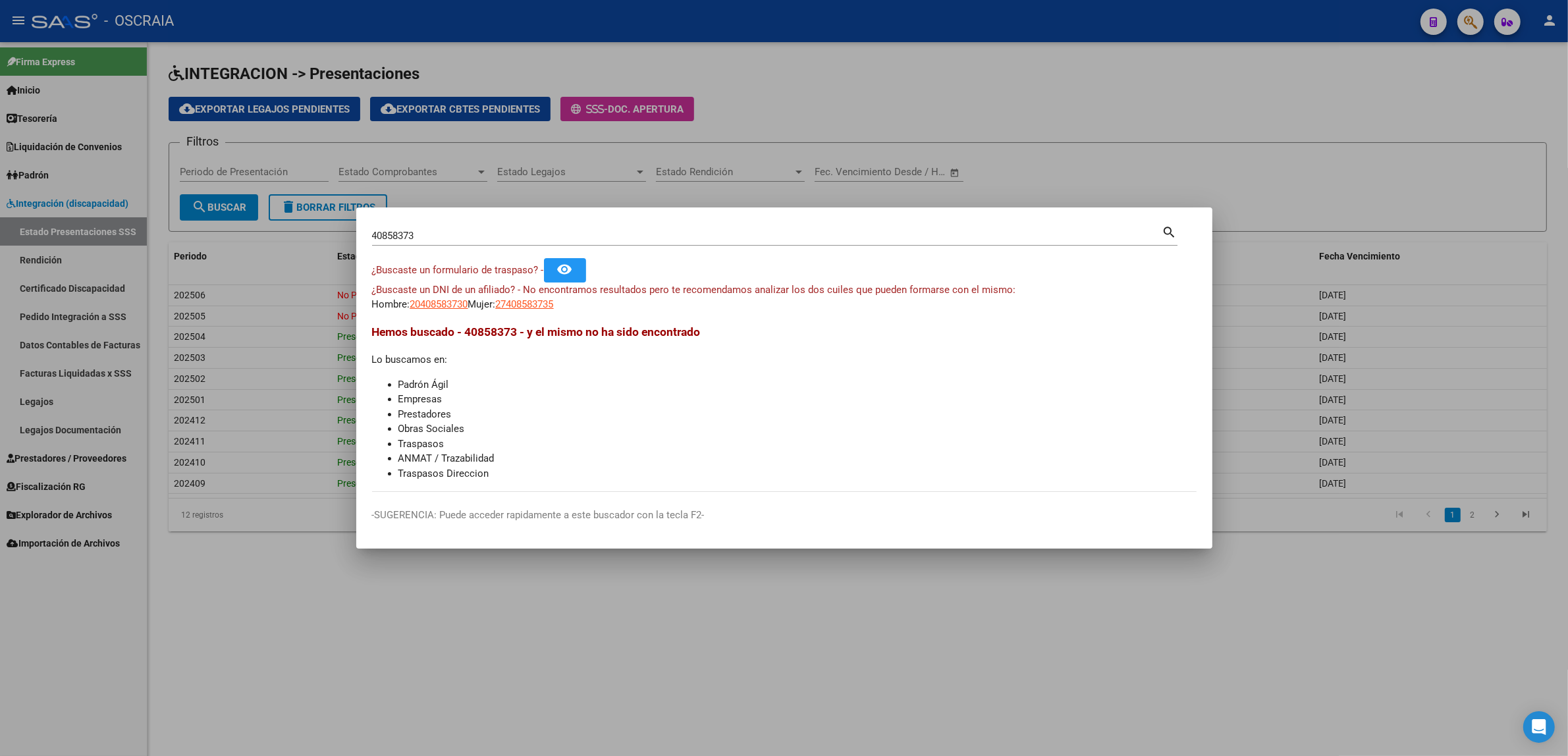
click at [960, 58] on div at bounding box center [784, 378] width 1568 height 756
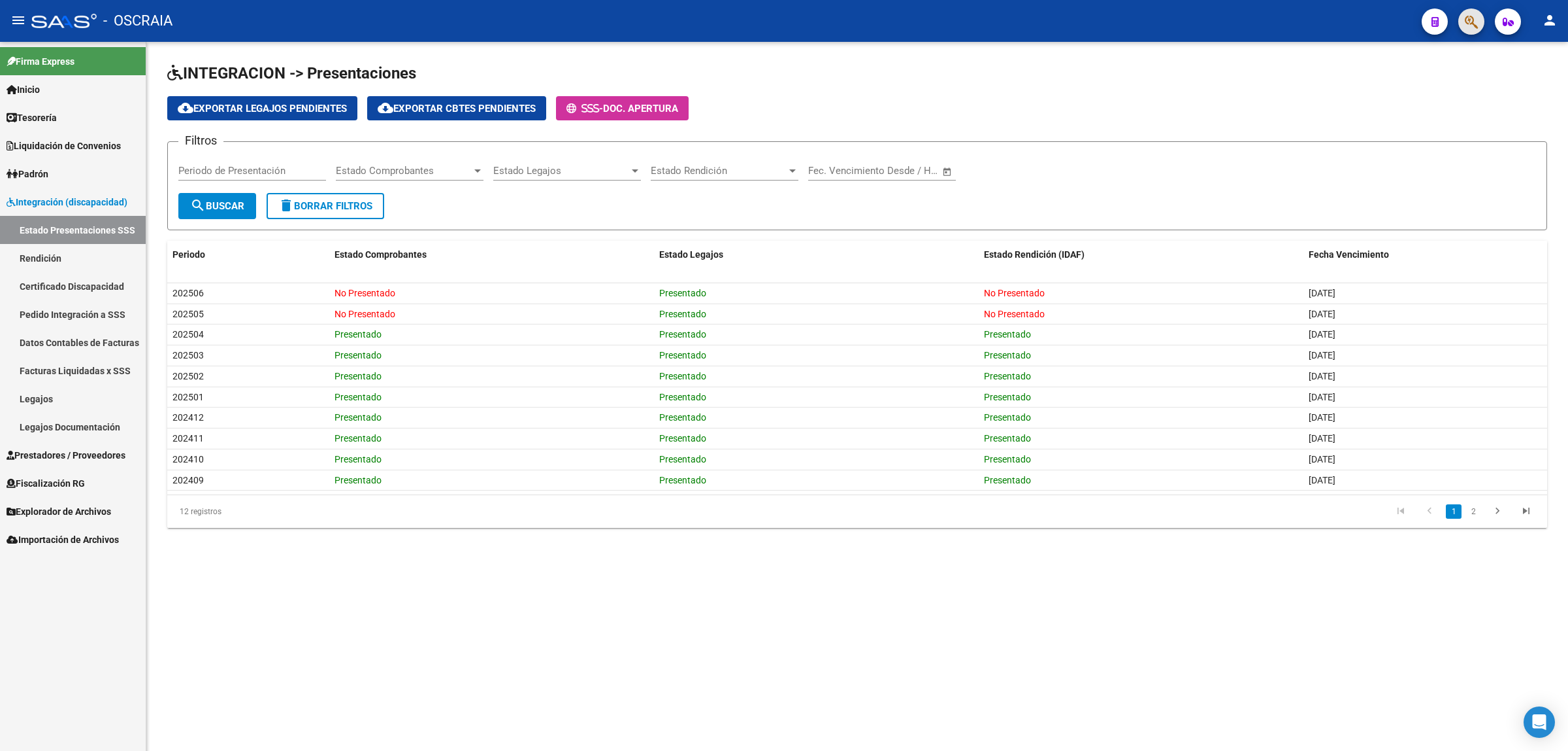
click at [1482, 15] on button "button" at bounding box center [1472, 21] width 26 height 26
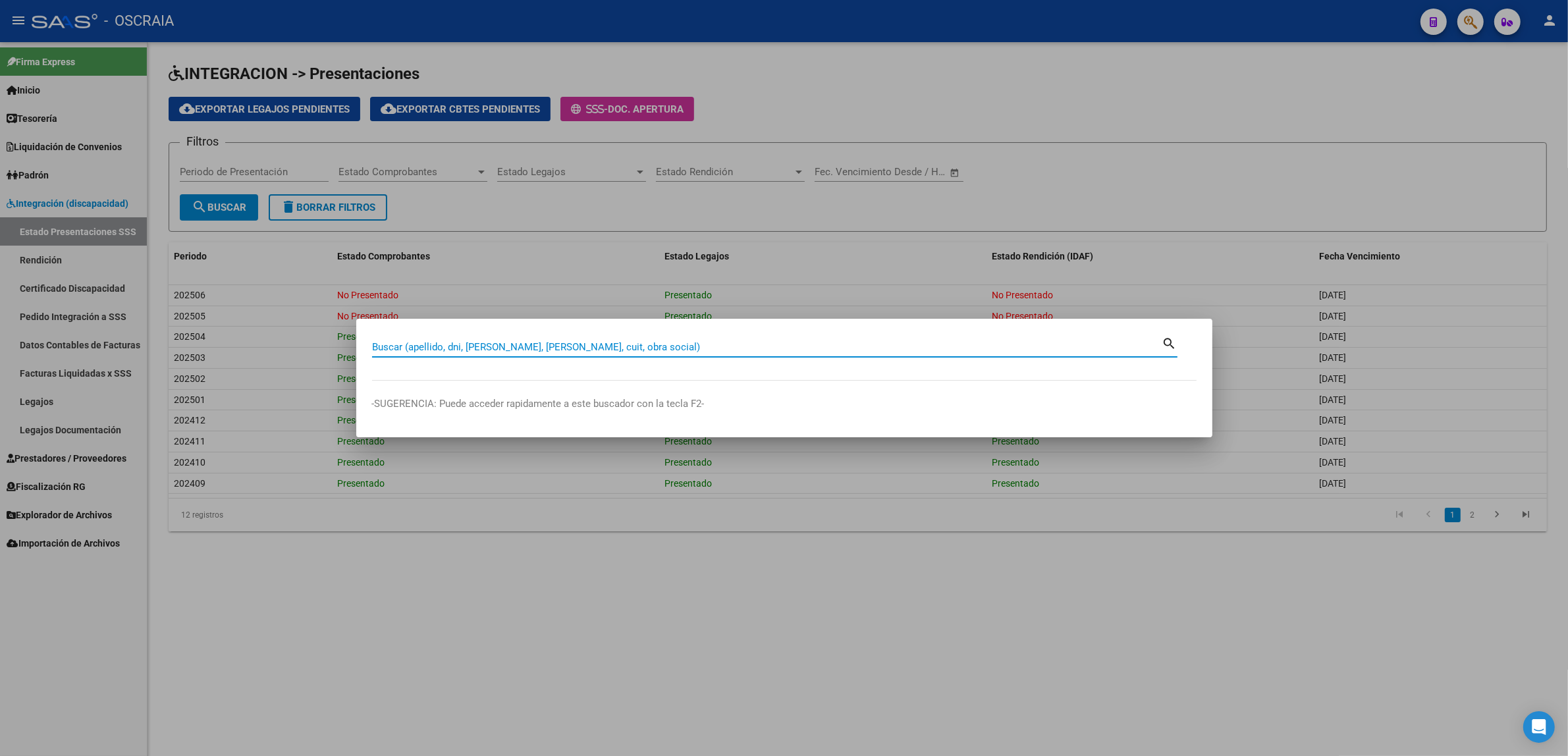
paste input "30168173"
type input "30168173"
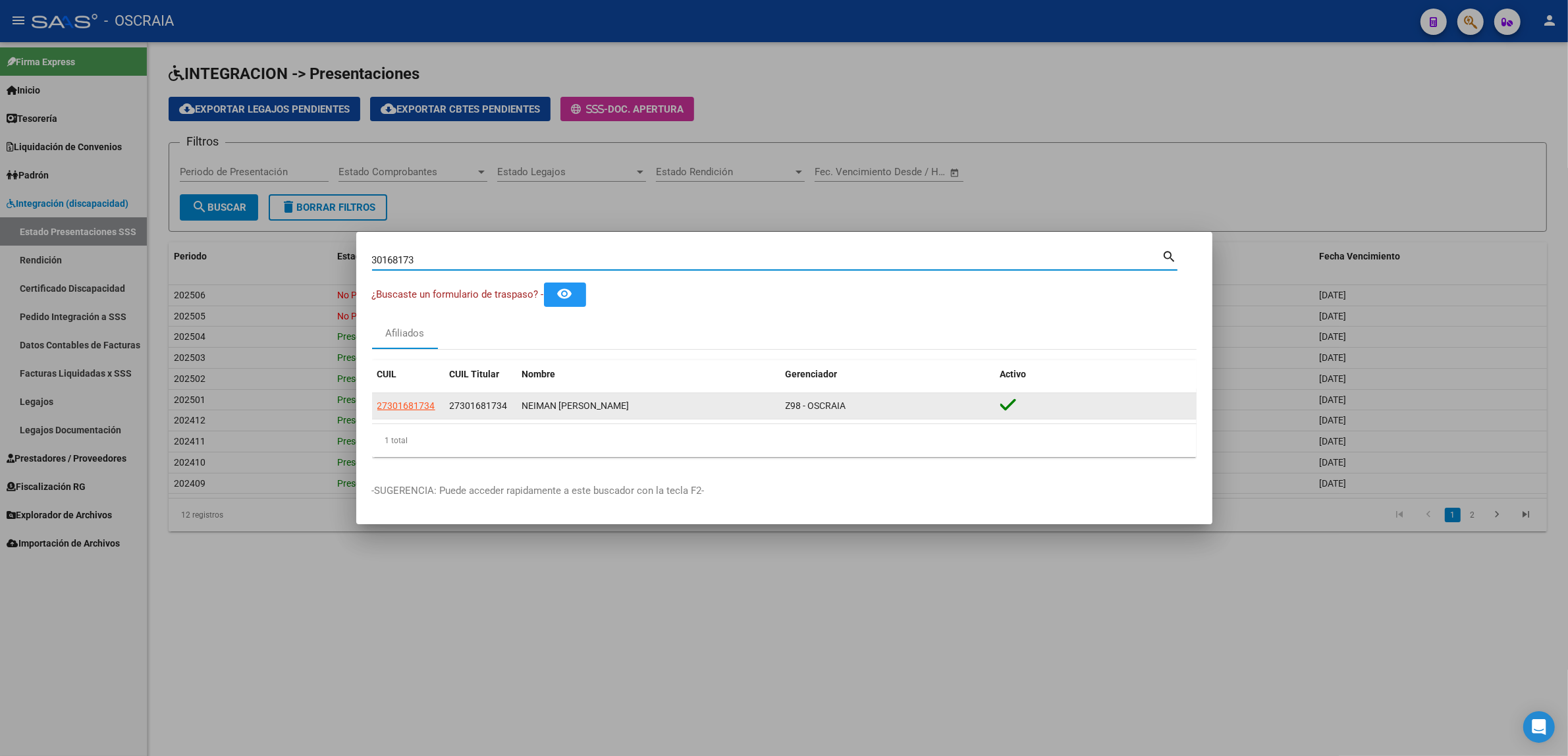
click at [471, 411] on span "27301681734" at bounding box center [479, 405] width 58 height 11
click at [416, 409] on span "27301681734" at bounding box center [406, 405] width 58 height 11
type textarea "27301681734"
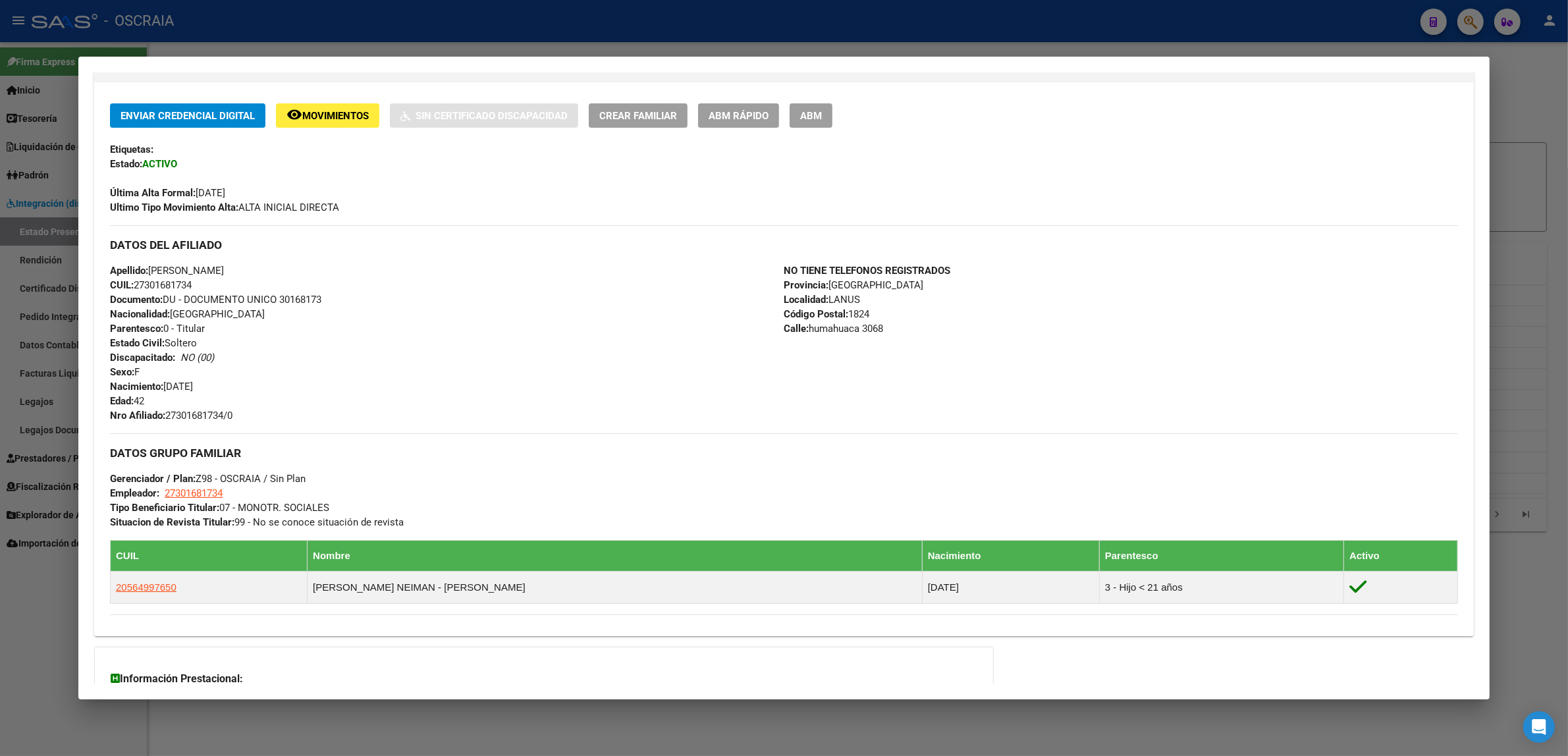
scroll to position [385, 0]
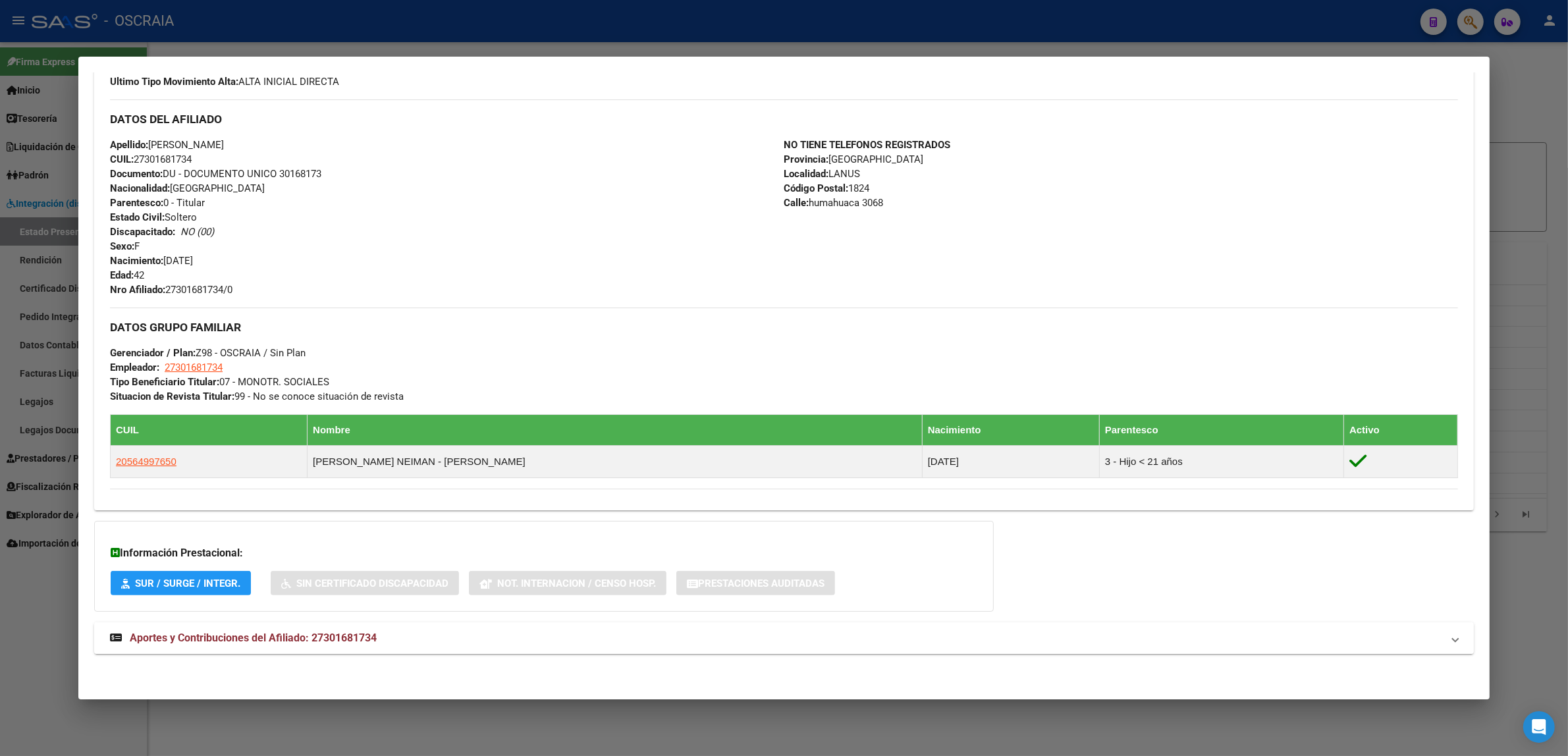
click at [258, 627] on mat-expansion-panel-header "Aportes y Contribuciones del Afiliado: 27301681734" at bounding box center [784, 638] width 1380 height 31
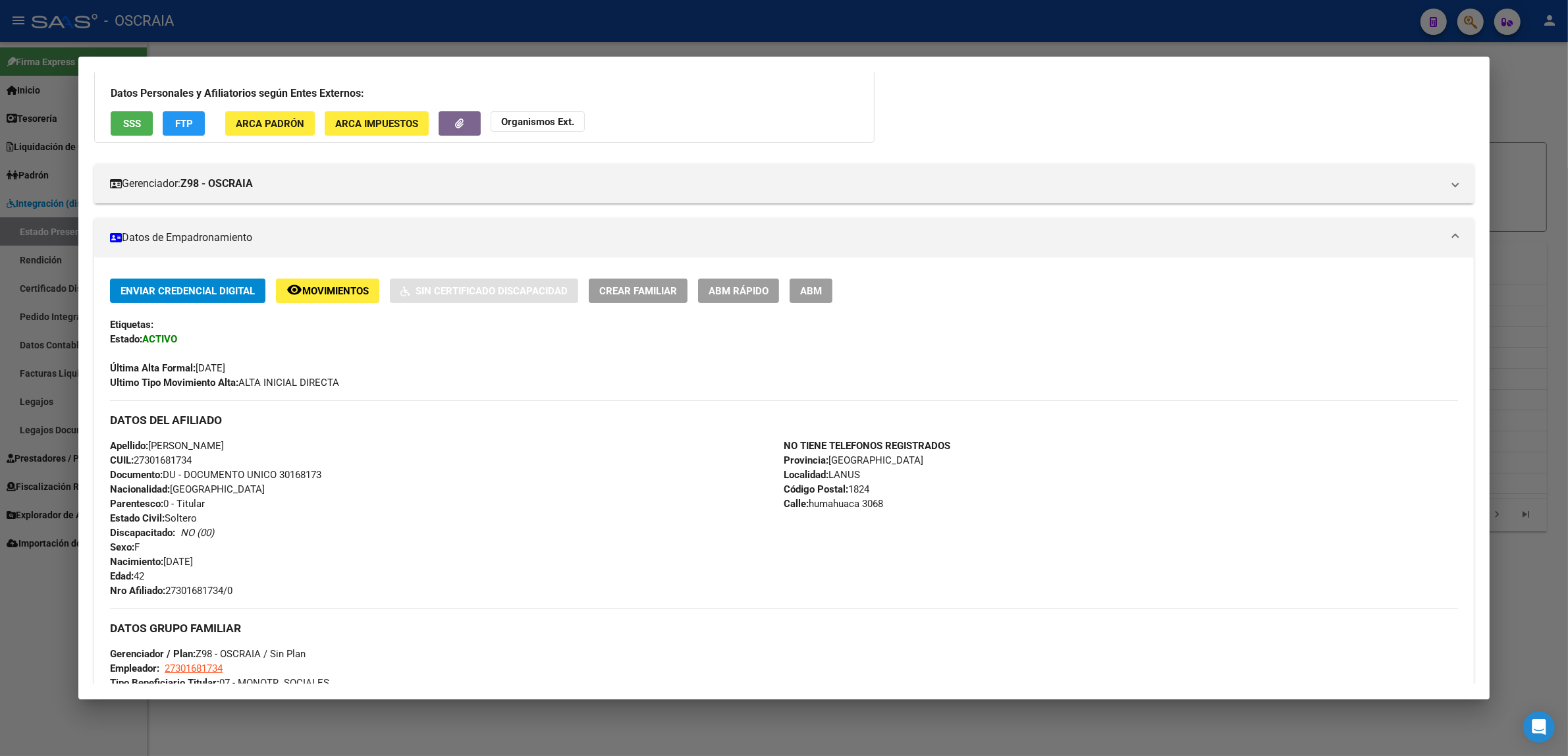
scroll to position [0, 0]
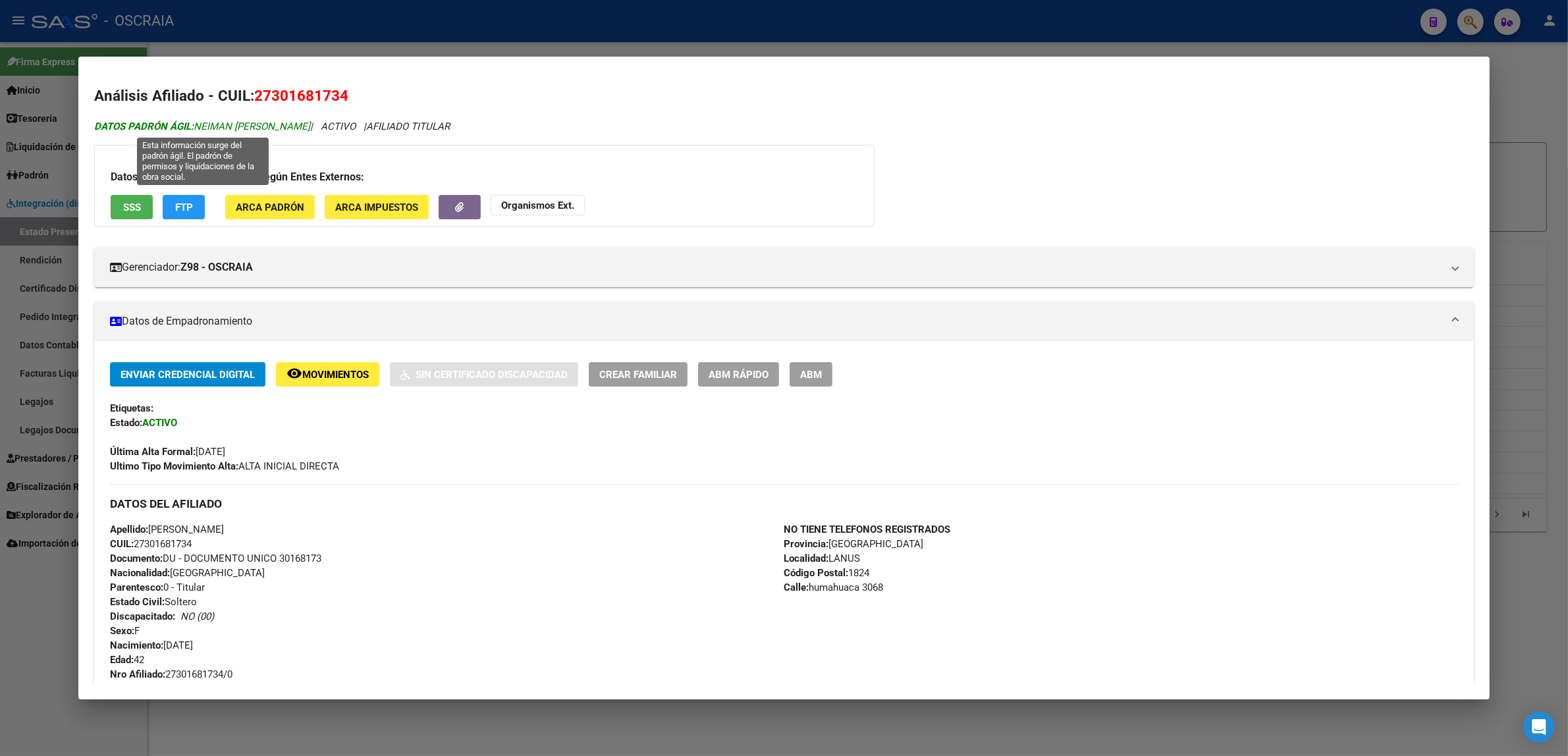
drag, startPoint x: 315, startPoint y: 122, endPoint x: 173, endPoint y: 125, distance: 142.0
click at [175, 125] on span "DATOS PADRÓN ÁGIL: [PERSON_NAME]" at bounding box center [202, 127] width 216 height 12
click at [173, 125] on strong "DATOS PADRÓN ÁGIL:" at bounding box center [144, 127] width 99 height 12
drag, startPoint x: 173, startPoint y: 125, endPoint x: 192, endPoint y: 125, distance: 19.0
click at [192, 125] on span "DATOS PADRÓN ÁGIL: [PERSON_NAME]" at bounding box center [202, 127] width 216 height 12
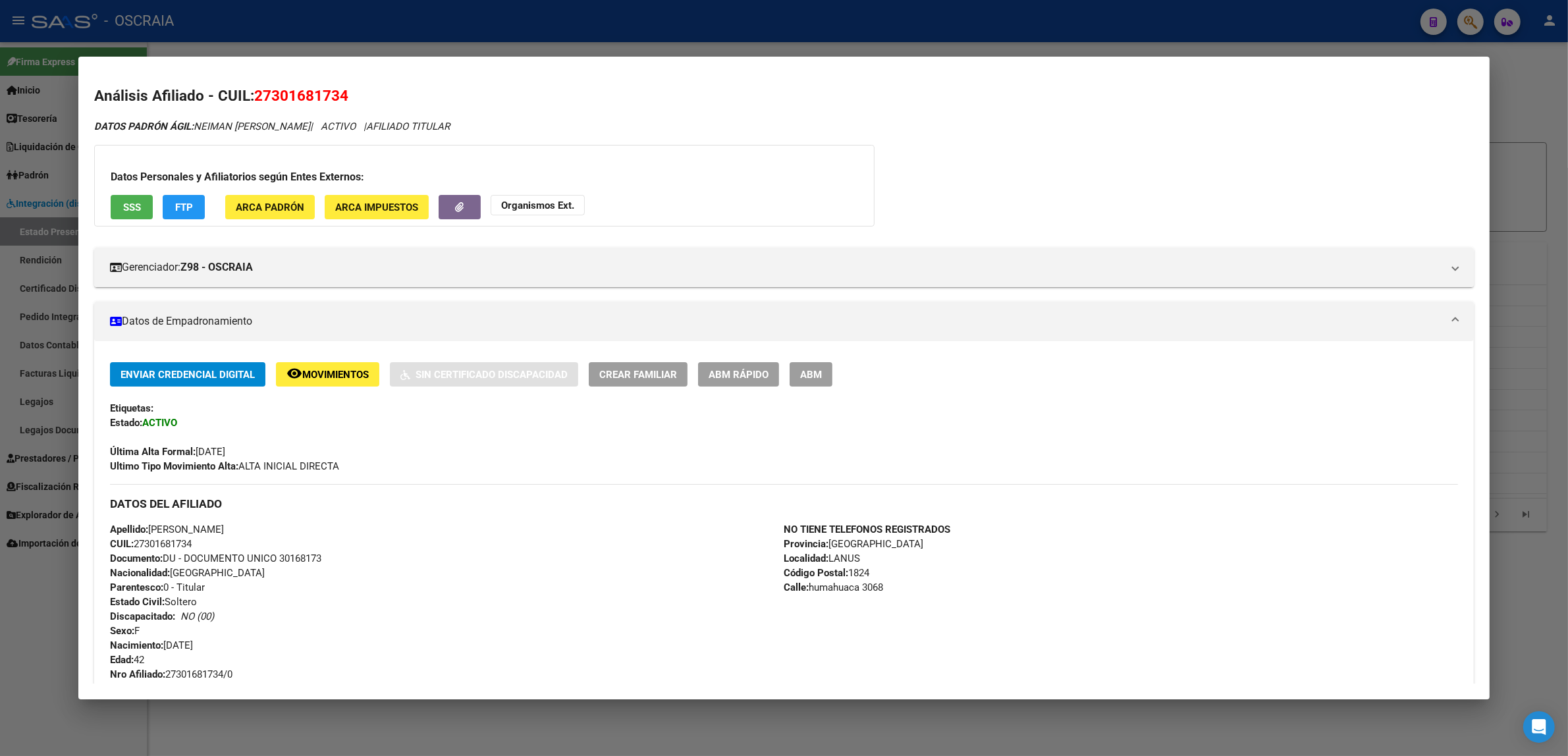
drag, startPoint x: 317, startPoint y: 121, endPoint x: 193, endPoint y: 125, distance: 124.1
click at [193, 125] on span "DATOS PADRÓN ÁGIL: [PERSON_NAME]" at bounding box center [202, 127] width 216 height 12
copy span "NEIMAN [PERSON_NAME]"
click at [129, 196] on button "SSS" at bounding box center [132, 207] width 42 height 25
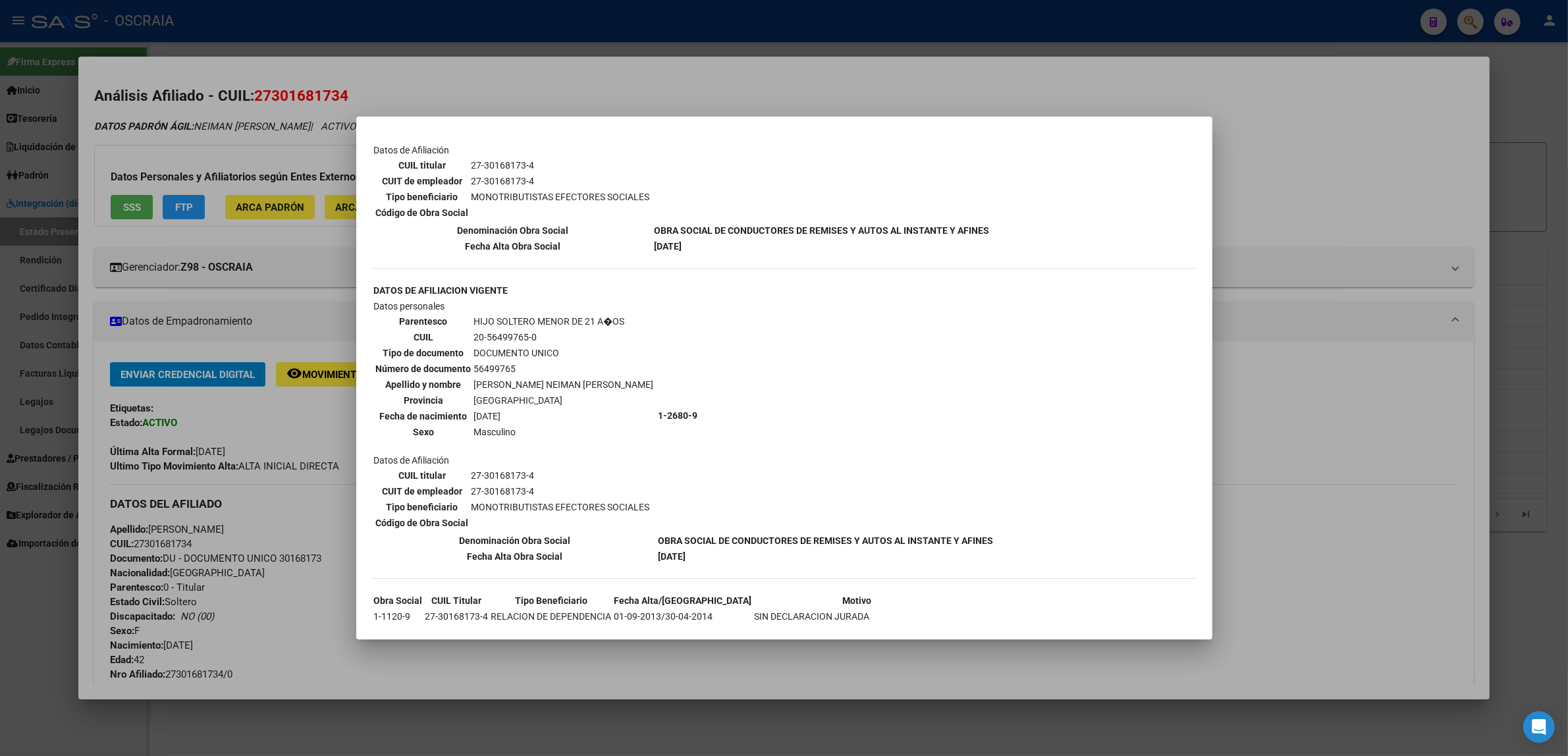
scroll to position [247, 0]
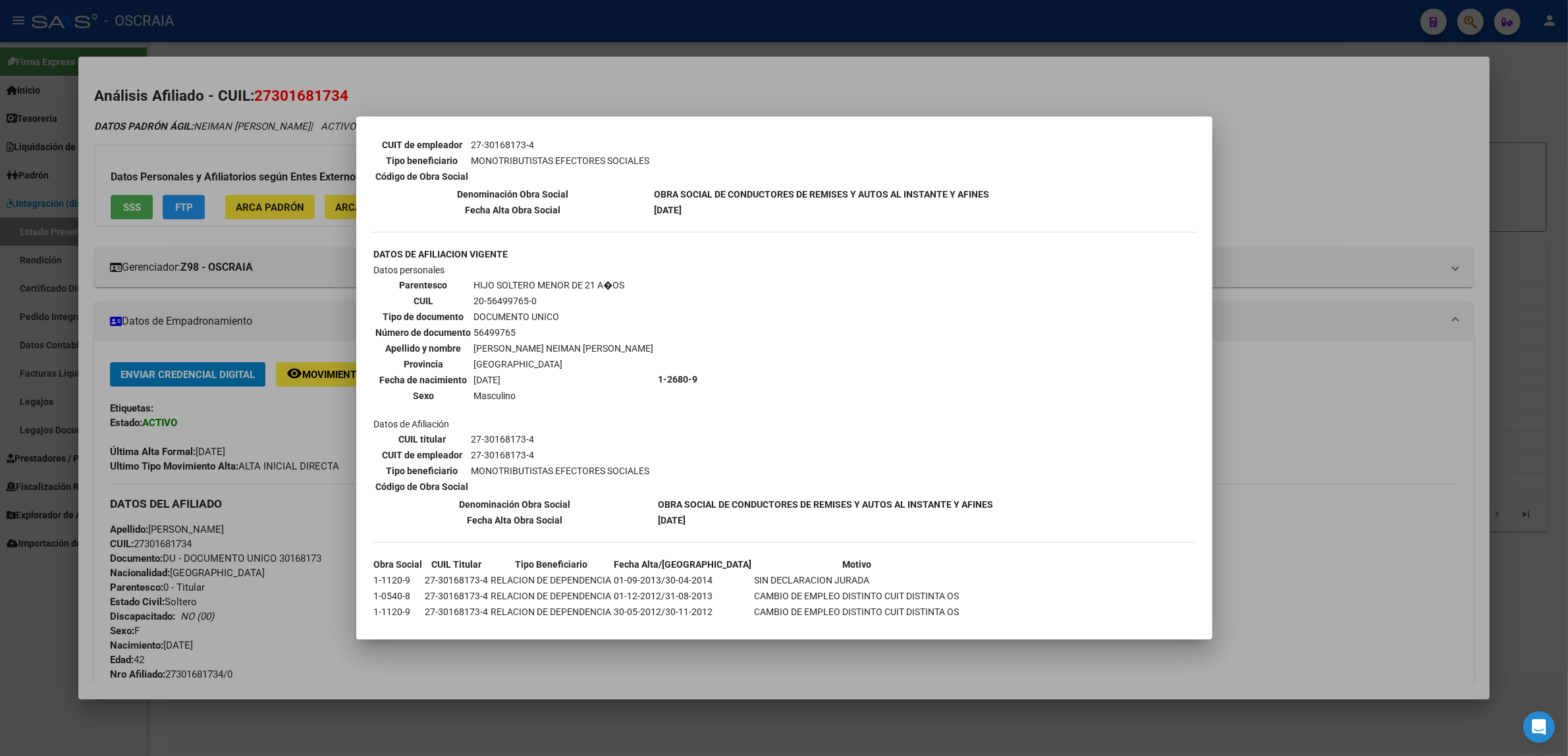
click at [322, 177] on div at bounding box center [784, 378] width 1568 height 756
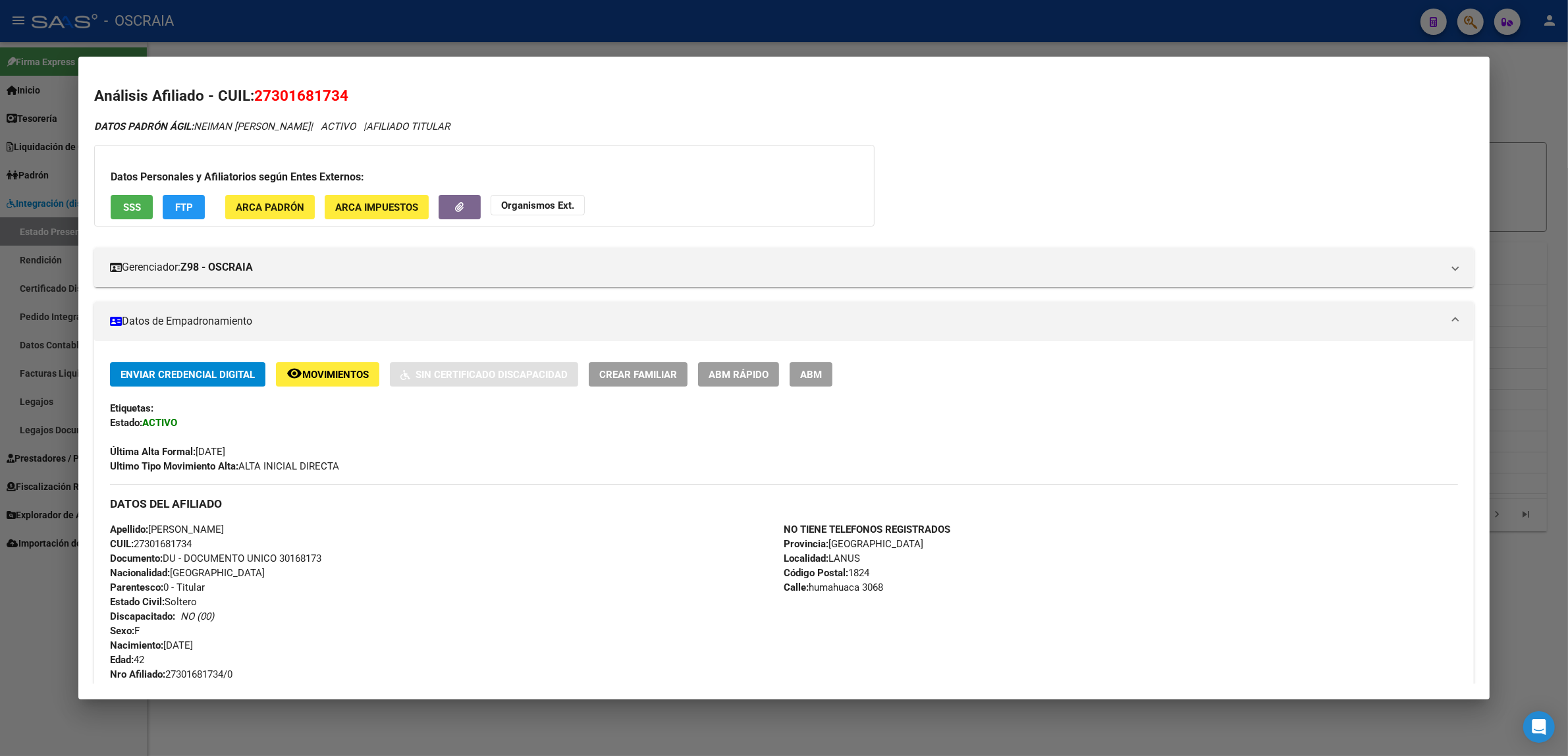
click at [48, 118] on div at bounding box center [784, 378] width 1568 height 756
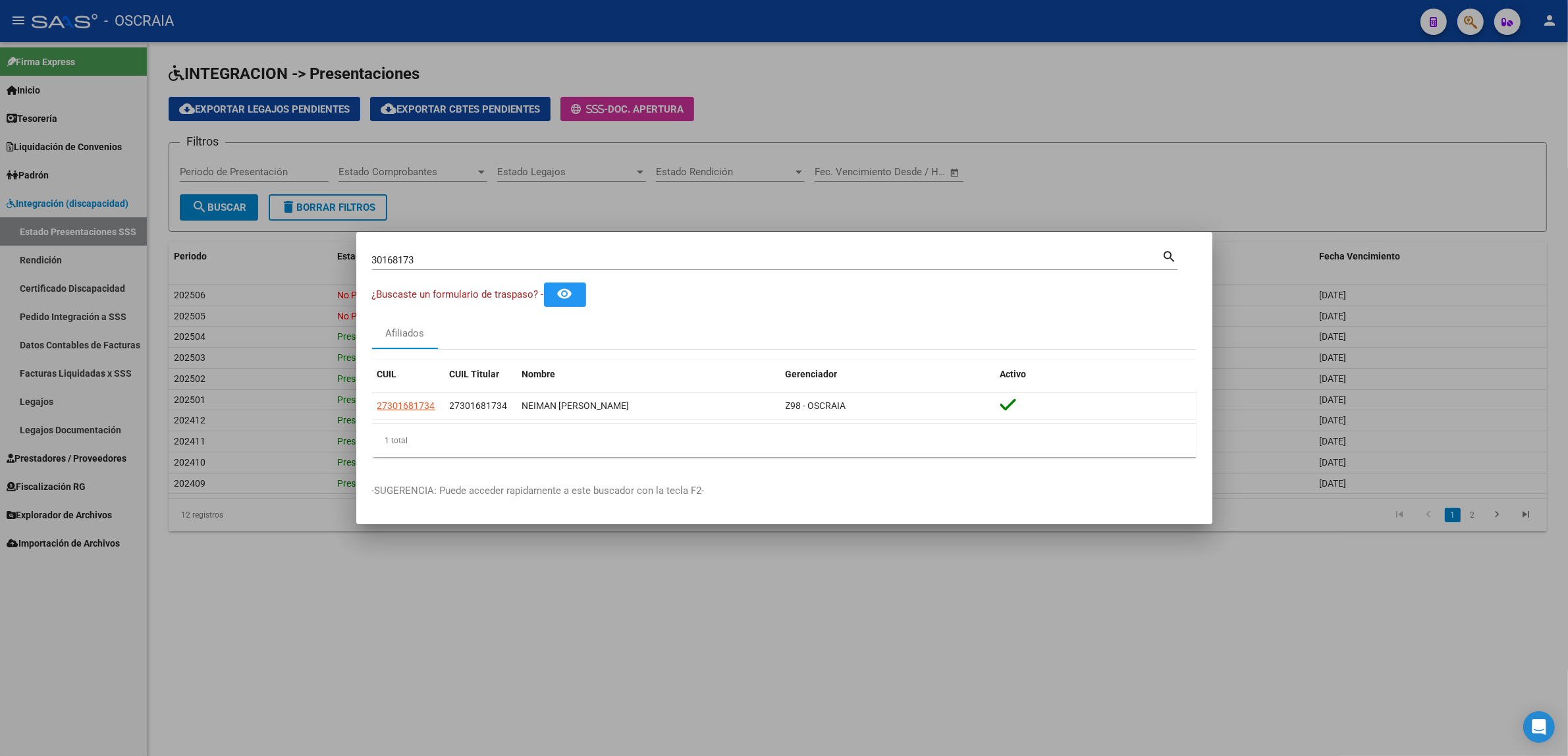
click at [260, 161] on div at bounding box center [784, 378] width 1568 height 756
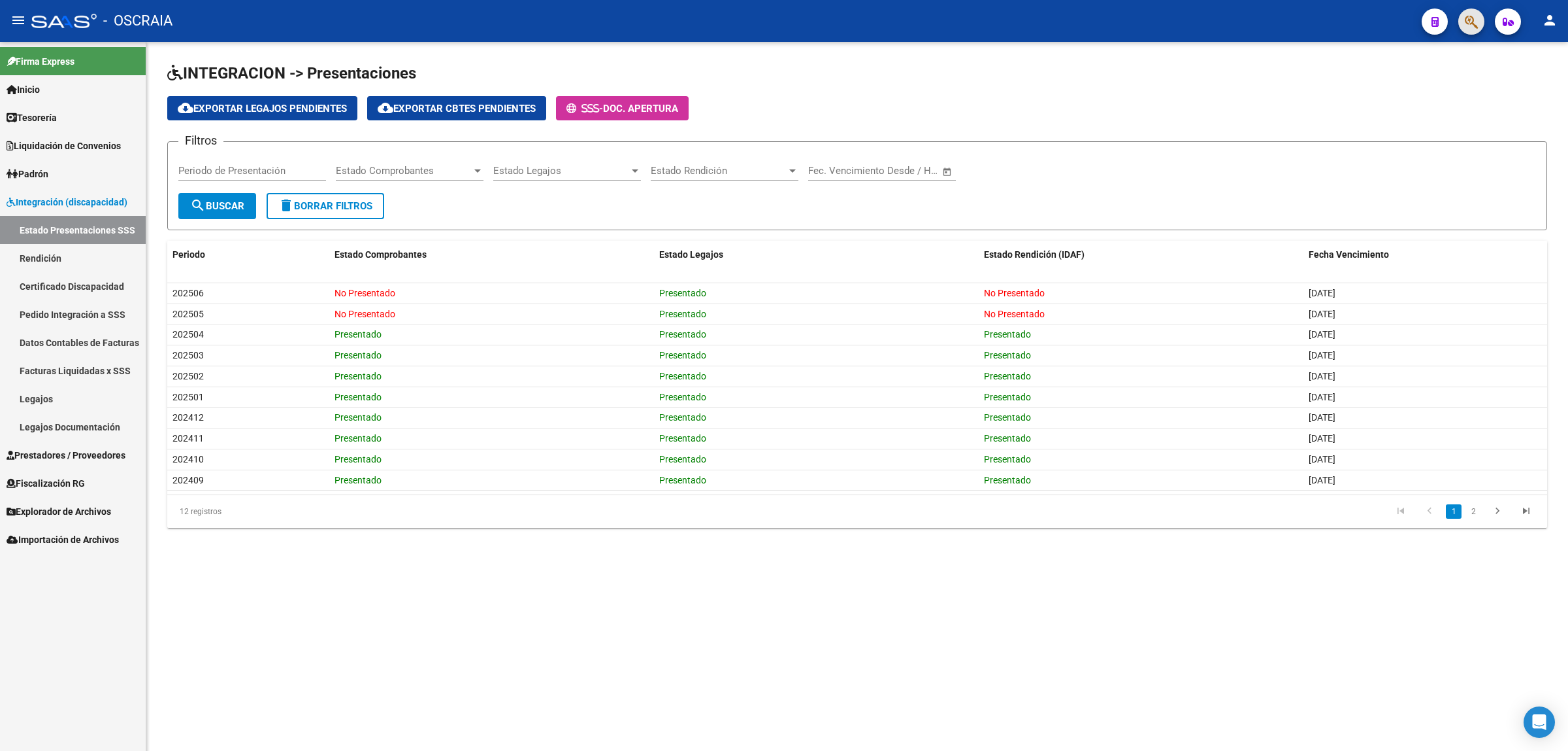
click at [1462, 23] on button "button" at bounding box center [1472, 21] width 26 height 26
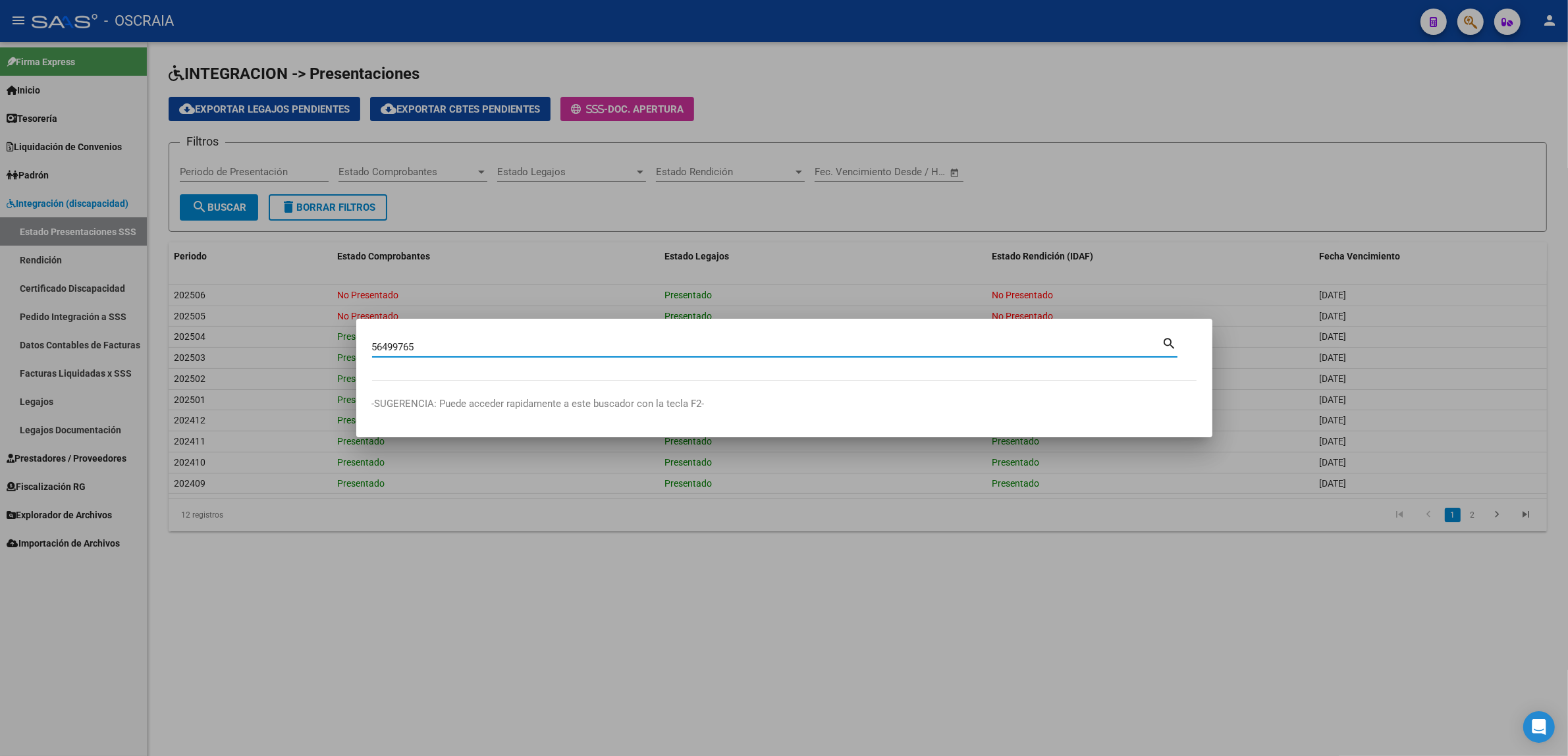
type input "56499765"
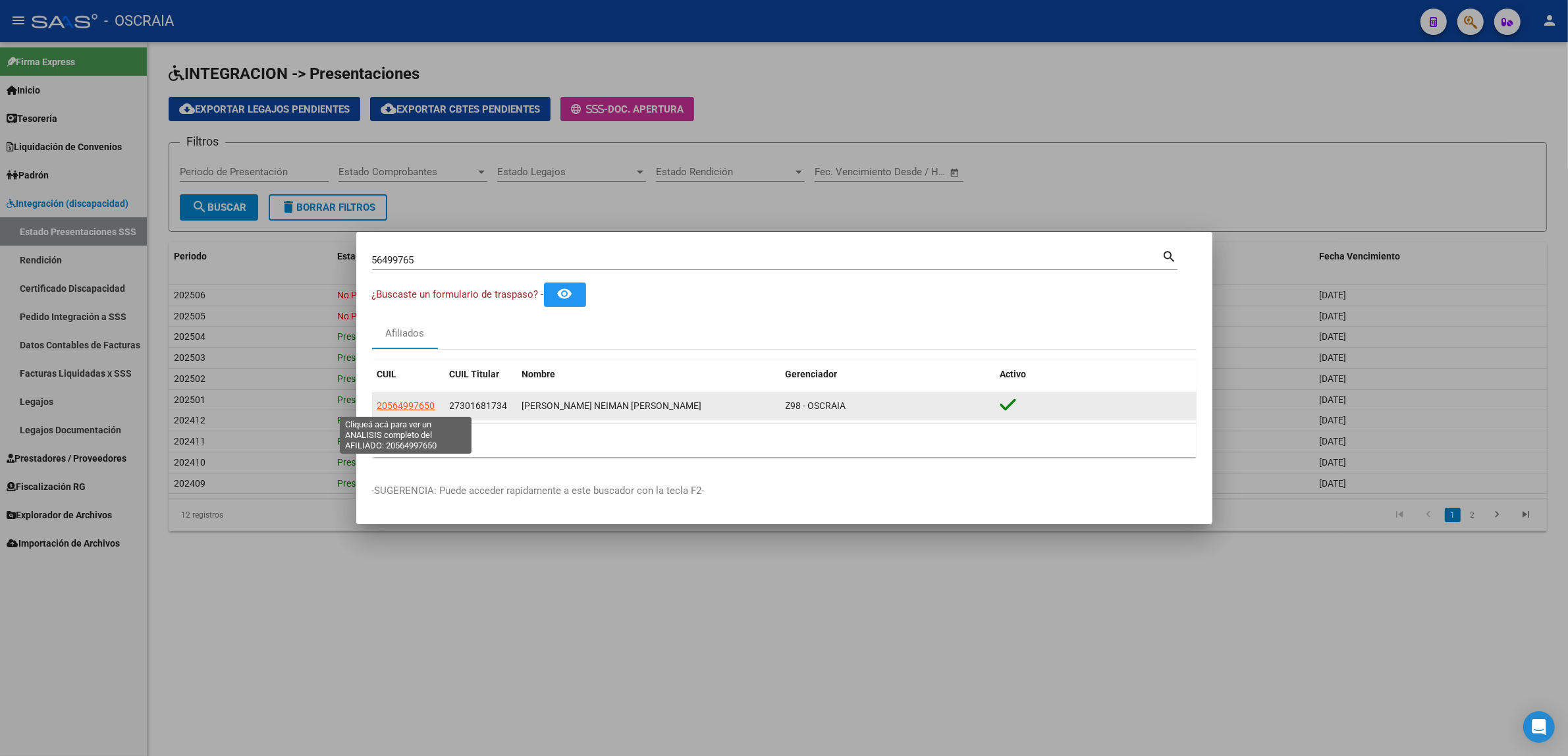
click at [425, 409] on span "20564997650" at bounding box center [406, 405] width 58 height 11
type textarea "20564997650"
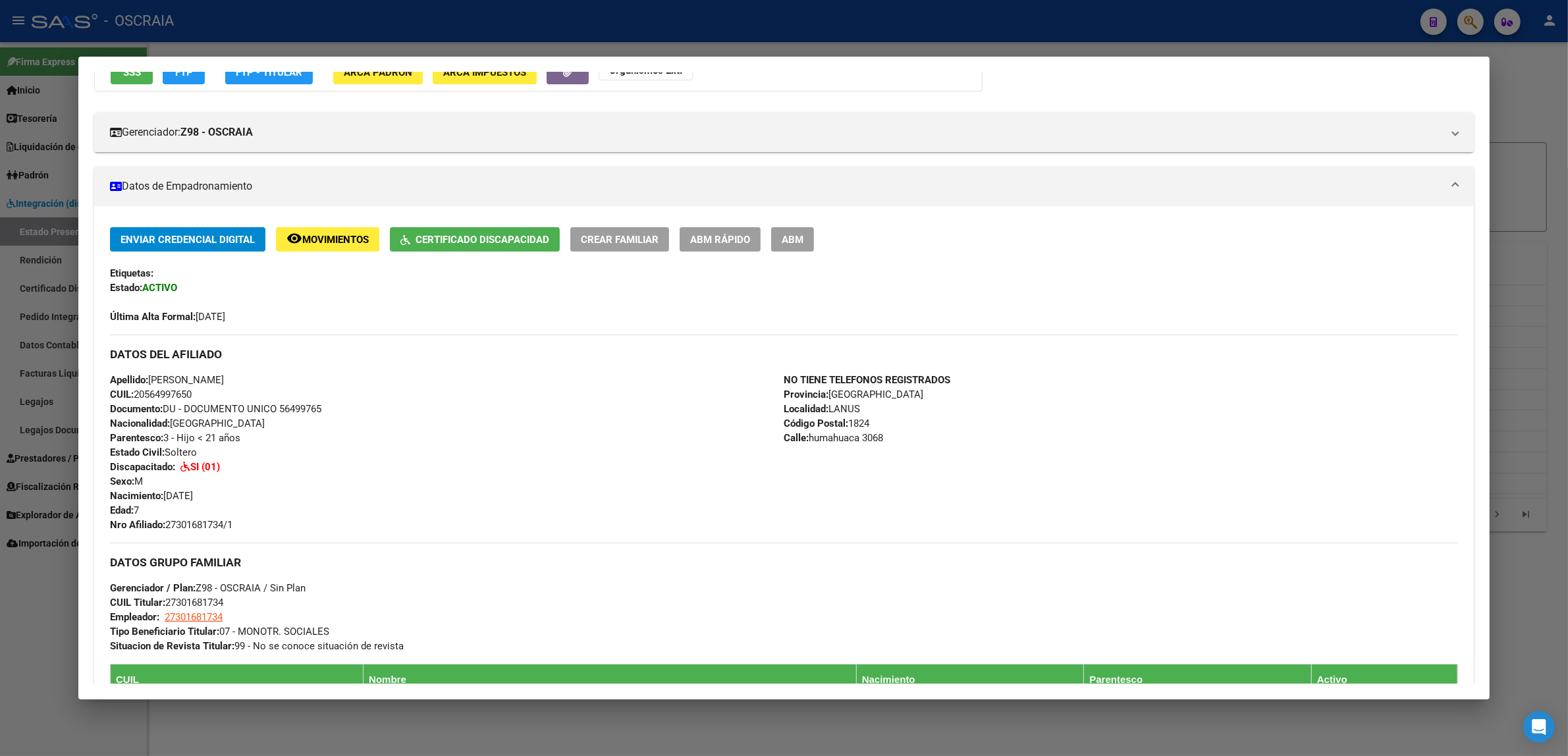
scroll to position [0, 0]
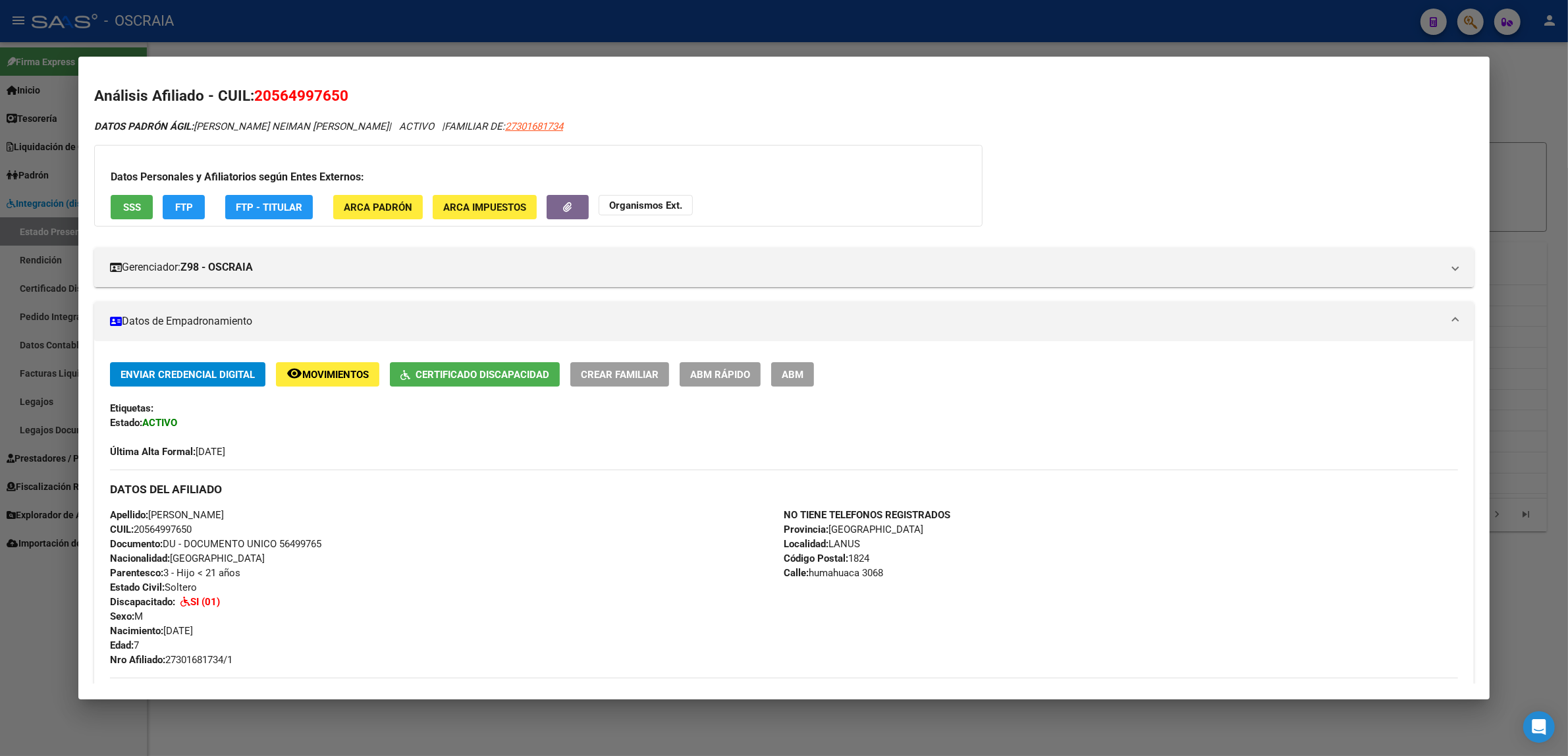
click at [118, 195] on button "SSS" at bounding box center [132, 207] width 42 height 25
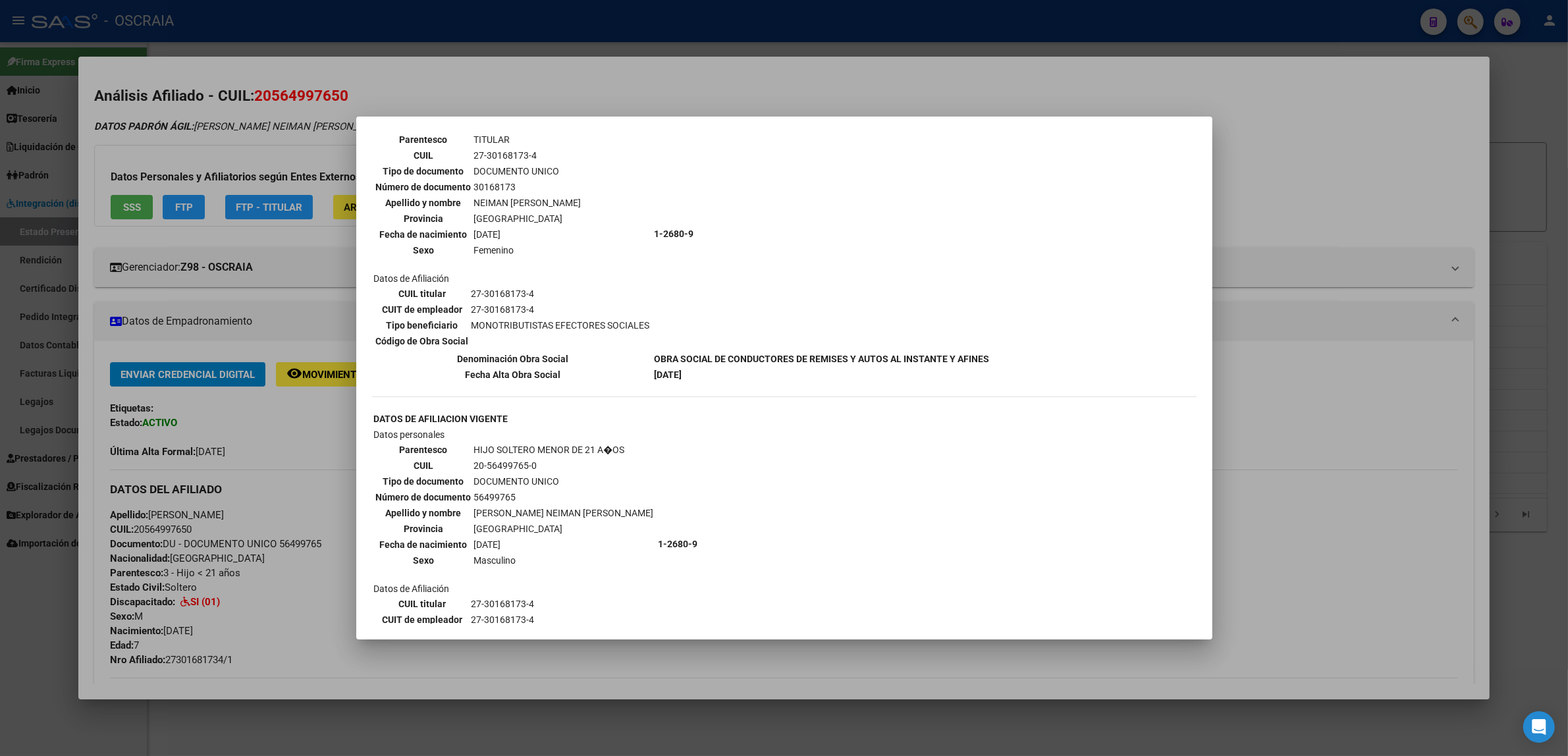
scroll to position [160, 0]
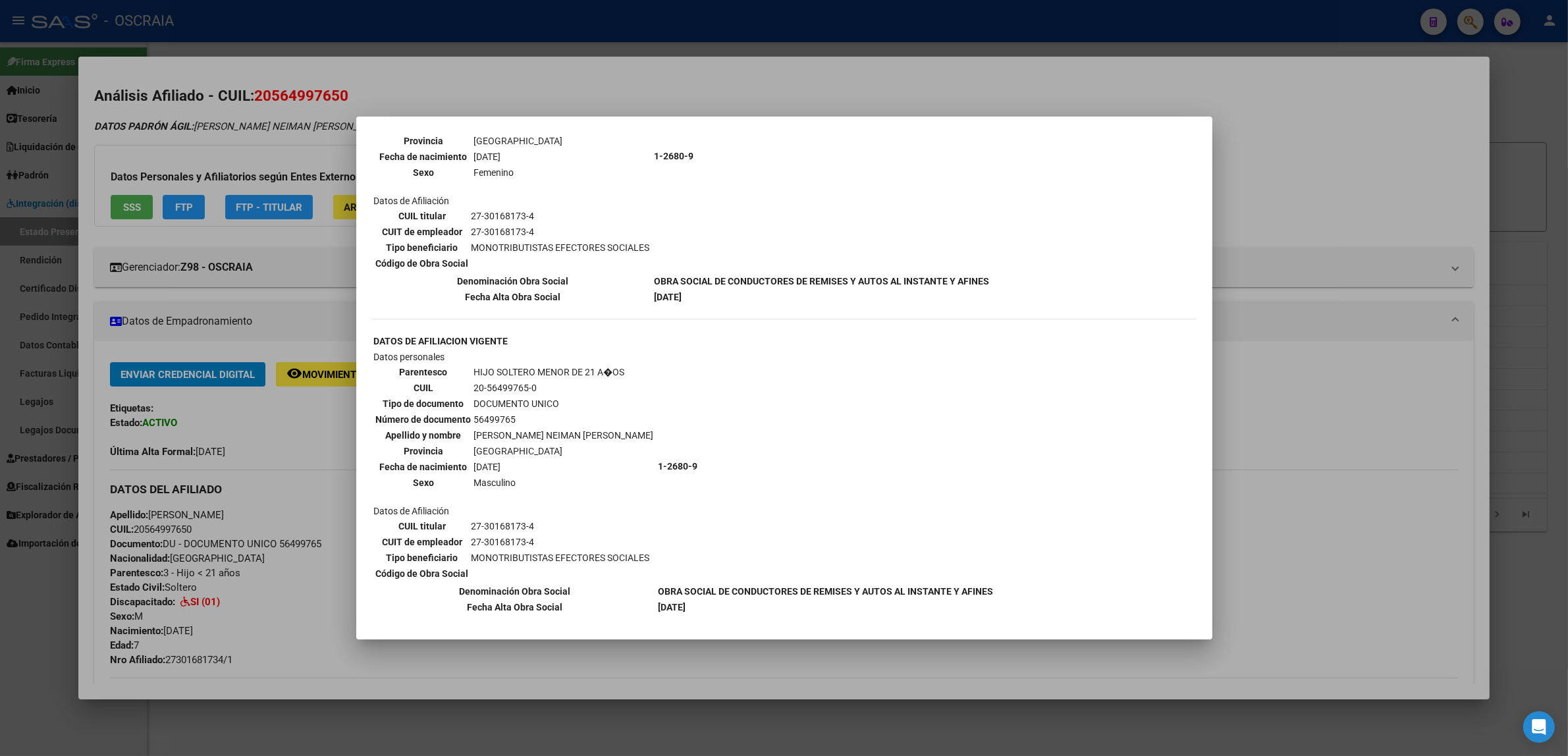
click at [1341, 343] on div at bounding box center [784, 378] width 1568 height 756
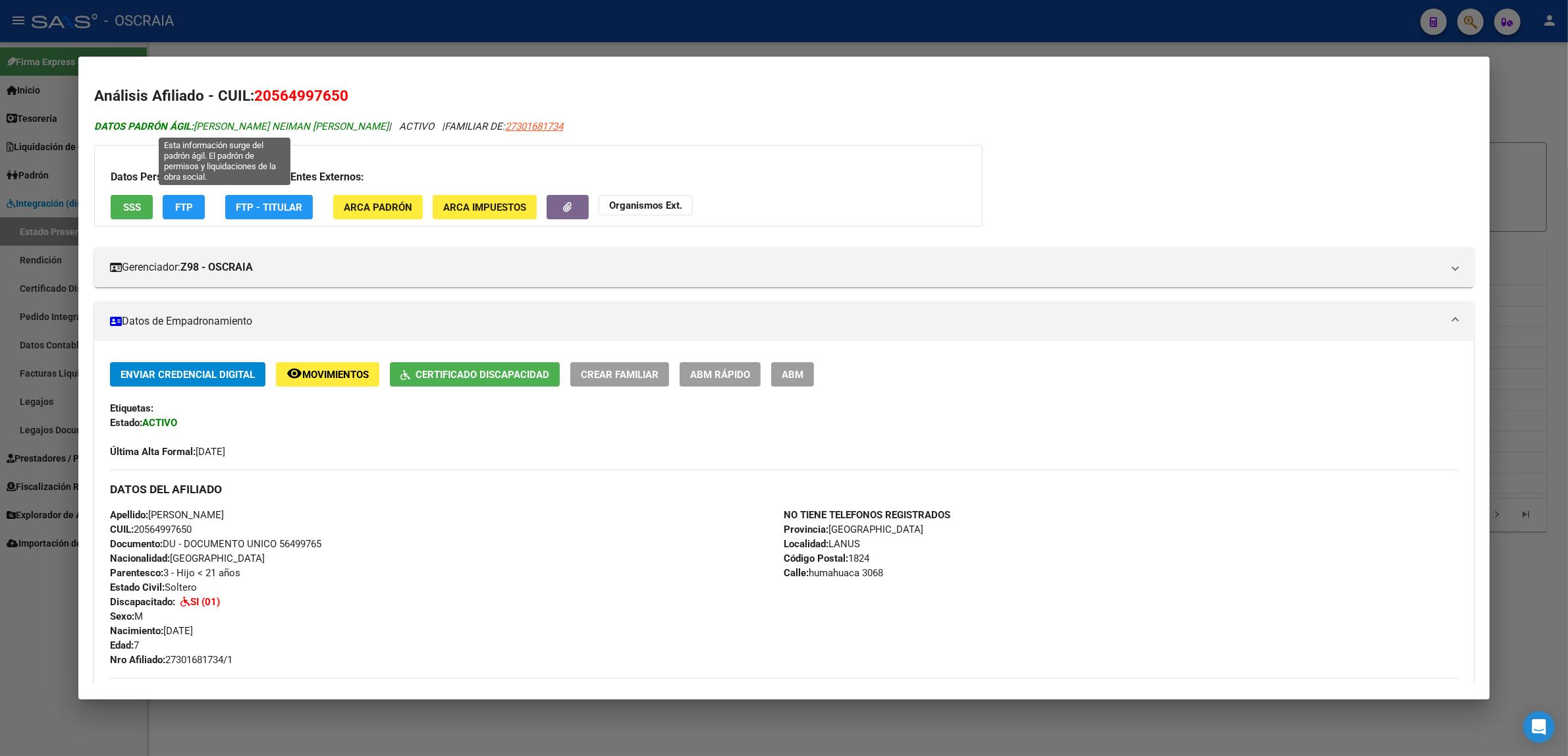
drag, startPoint x: 361, startPoint y: 129, endPoint x: 190, endPoint y: 130, distance: 171.0
click at [190, 130] on icon "DATOS PADRÓN ÁGIL: [PERSON_NAME] NEIMAN [PERSON_NAME] | ACTIVO | FAMILIAR DE: 2…" at bounding box center [329, 127] width 469 height 12
copy span "[PERSON_NAME] NEIMAN [PERSON_NAME]"
